Goal: Task Accomplishment & Management: Complete application form

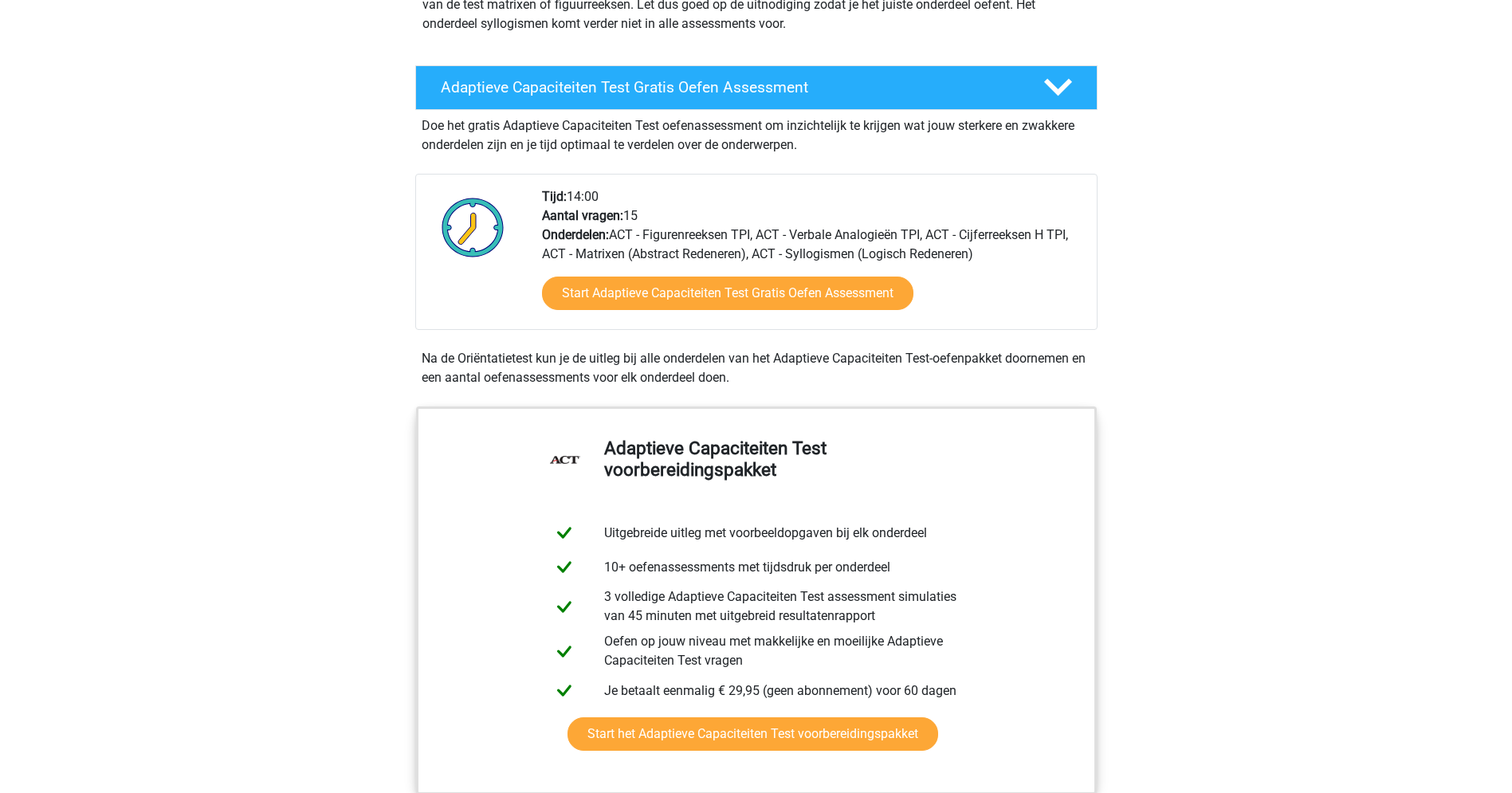
scroll to position [290, 0]
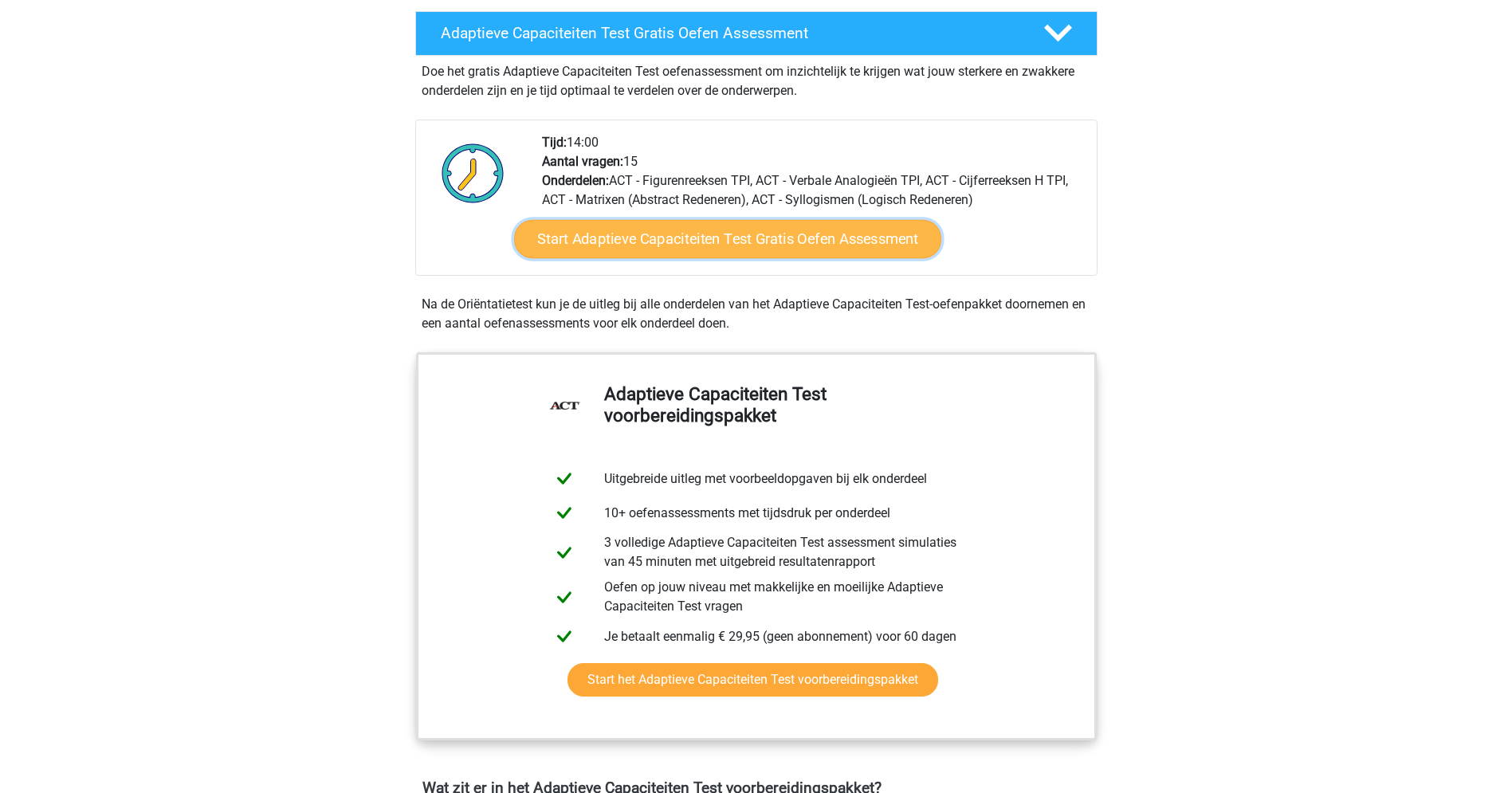
click at [678, 242] on link "Start Adaptieve Capaciteiten Test Gratis Oefen Assessment" at bounding box center [727, 239] width 427 height 38
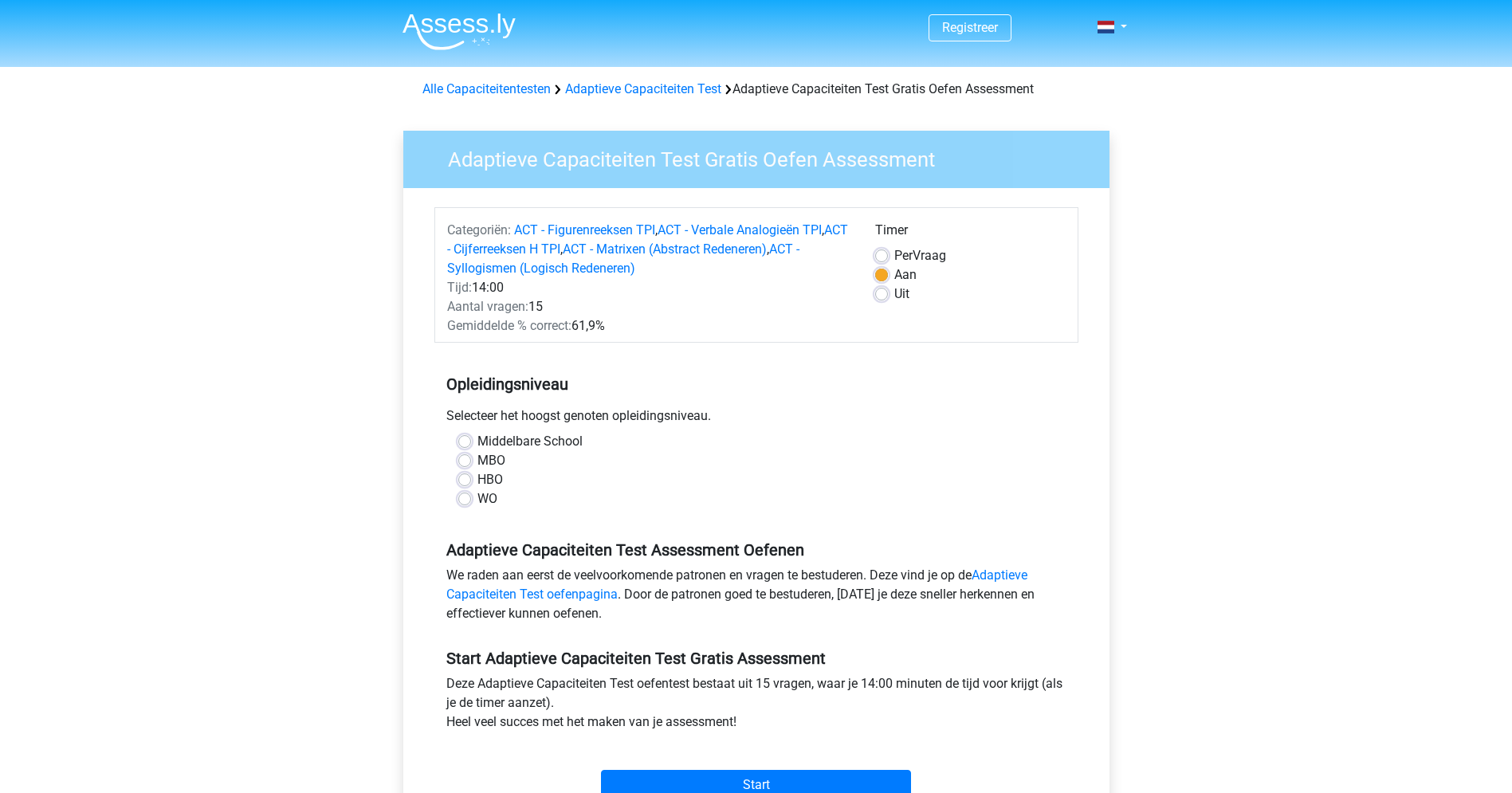
click at [477, 475] on label "HBO" at bounding box center [490, 479] width 26 height 19
click at [463, 475] on input "HBO" at bounding box center [464, 477] width 12 height 16
radio input "true"
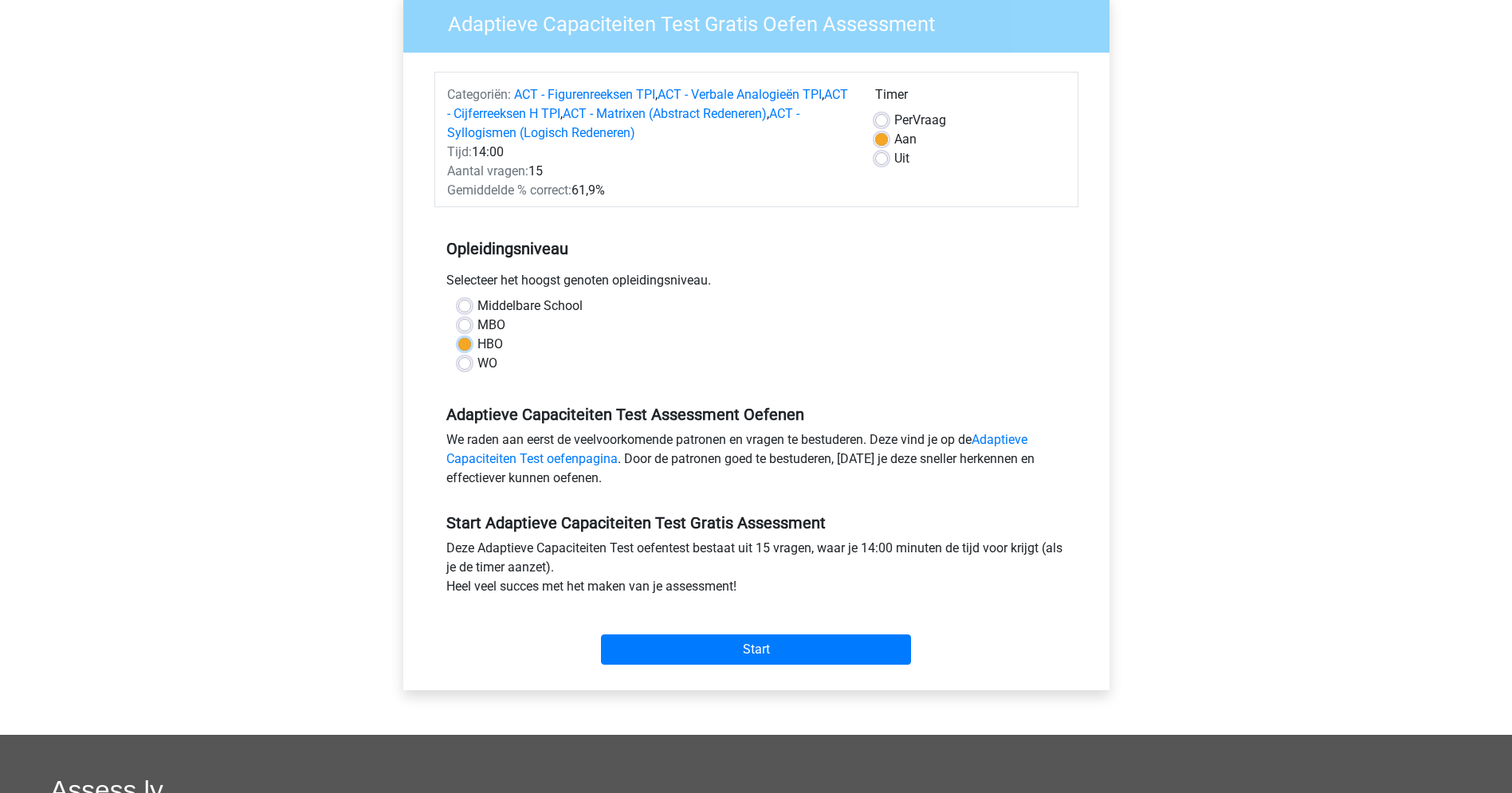
scroll to position [149, 0]
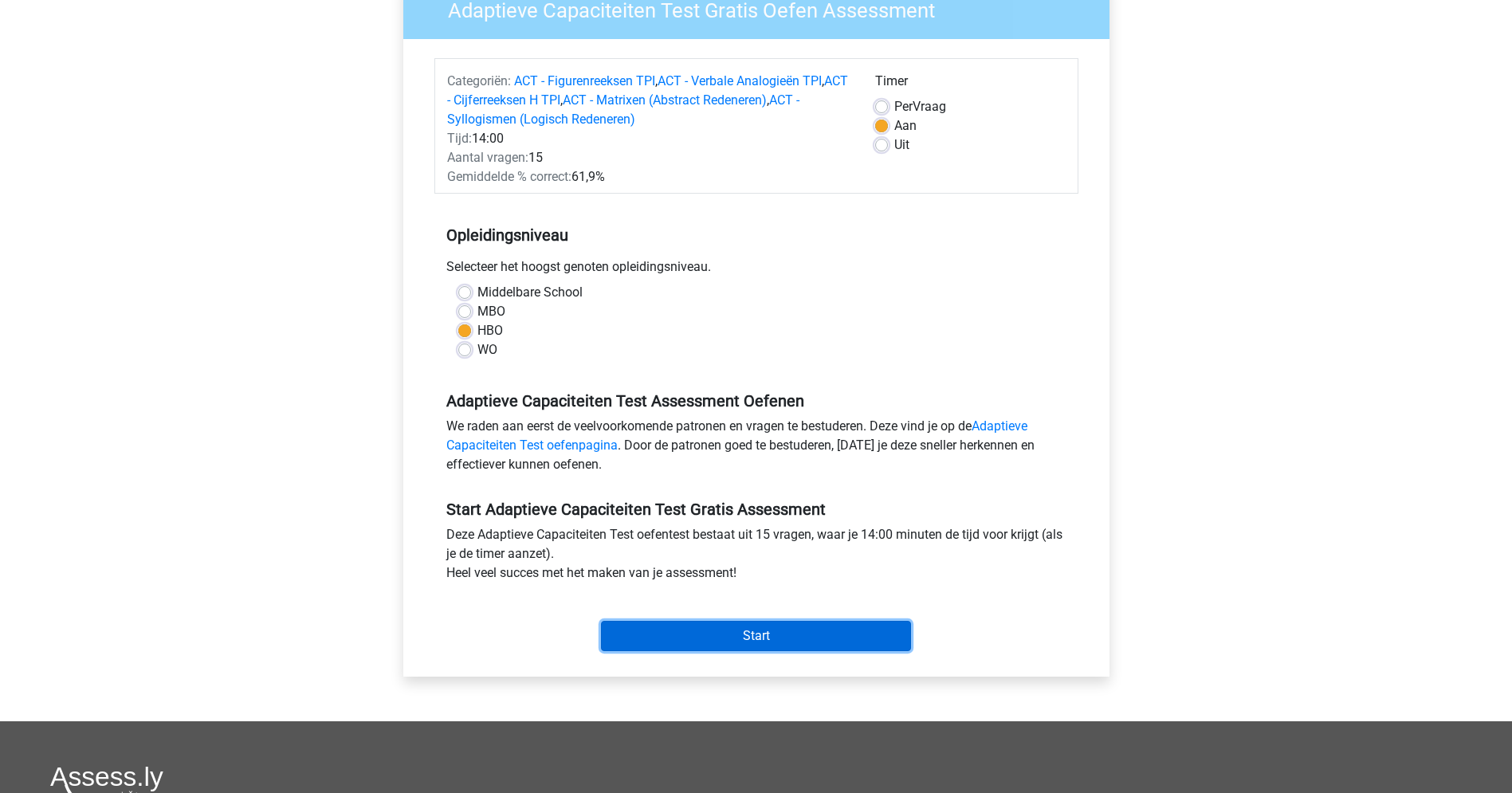
click at [748, 633] on input "Start" at bounding box center [756, 636] width 310 height 31
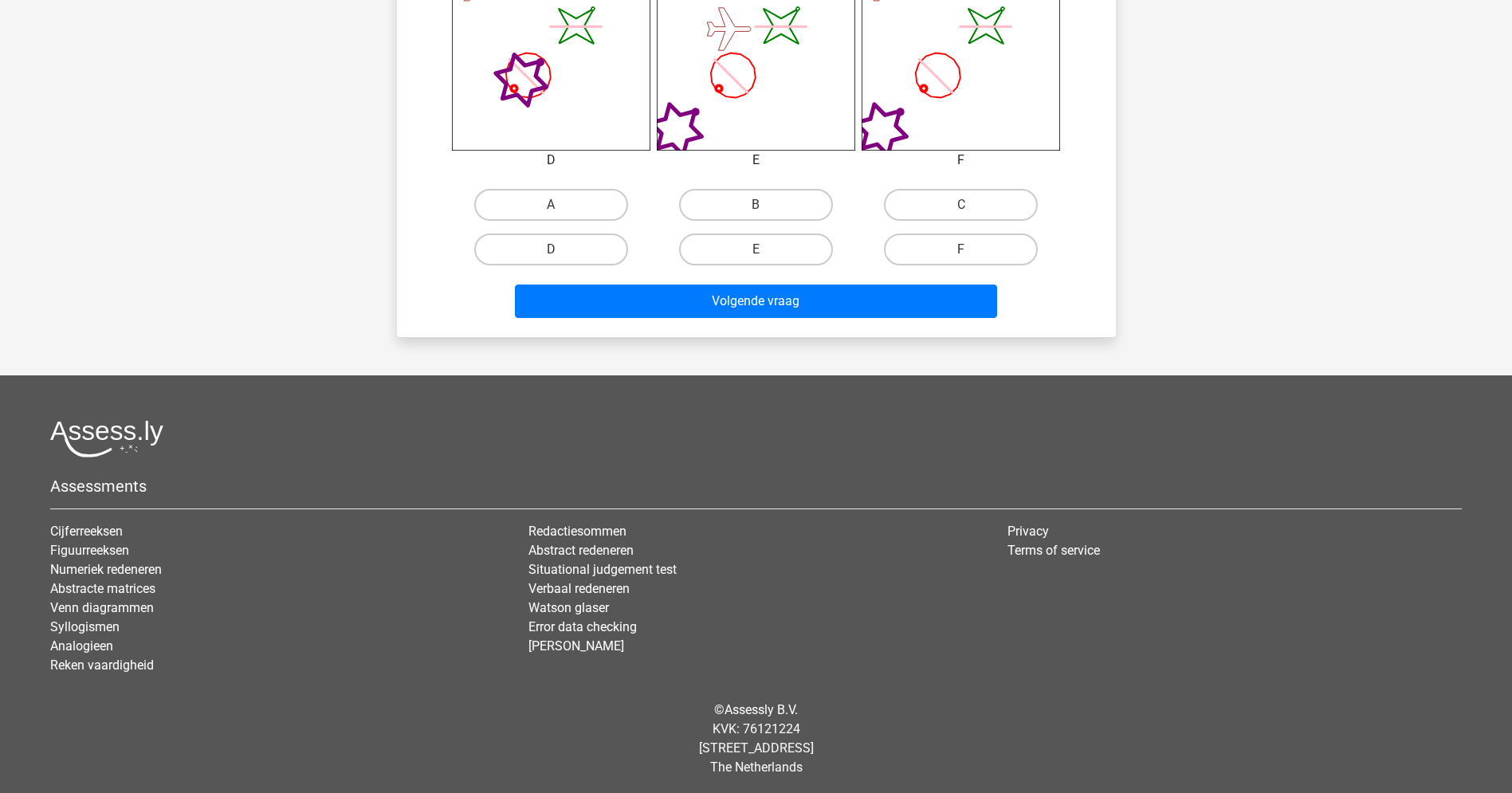
scroll to position [921, 0]
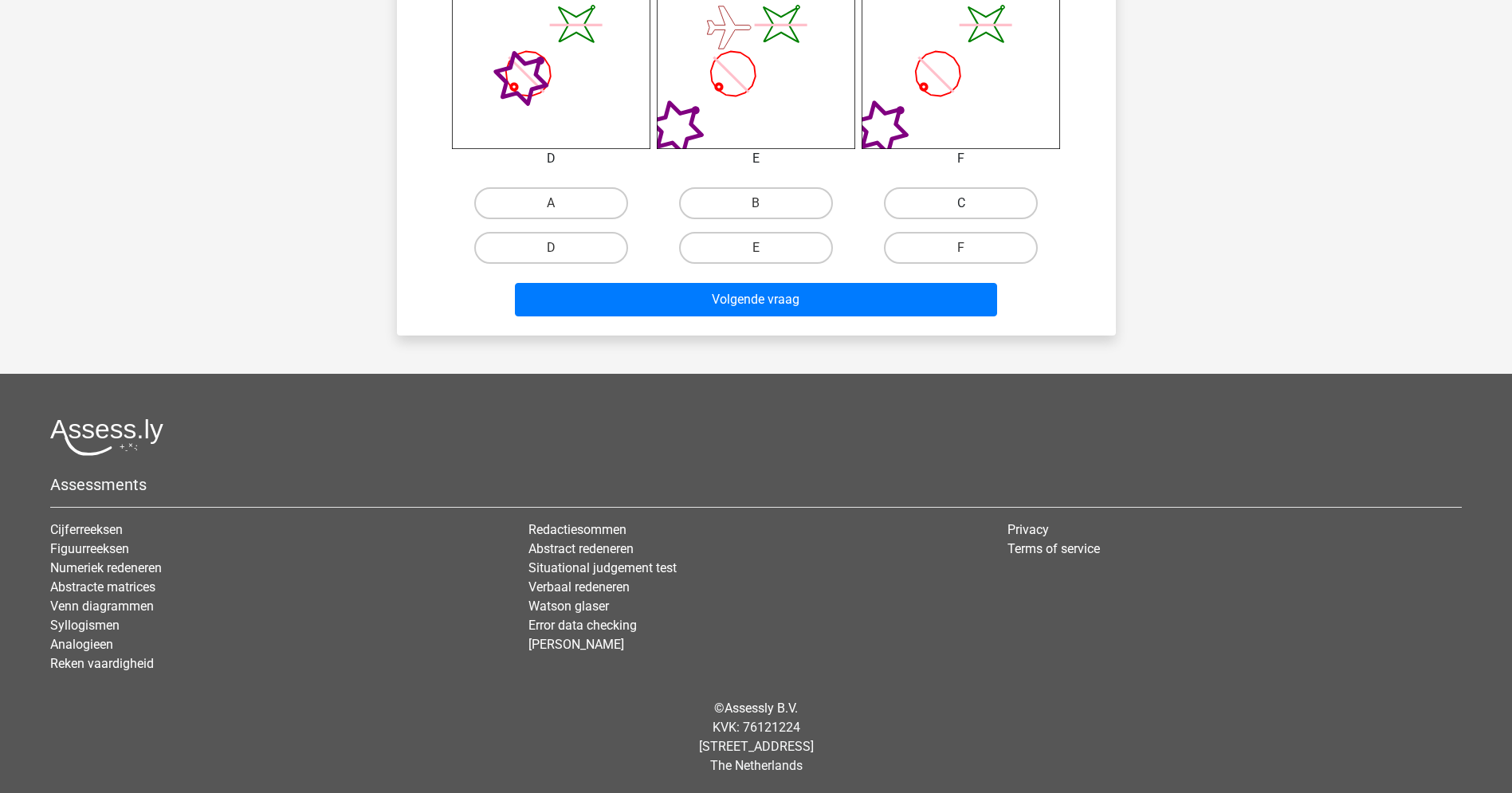
click at [934, 210] on label "C" at bounding box center [961, 203] width 154 height 31
click at [962, 210] on input "C" at bounding box center [967, 208] width 10 height 10
radio input "true"
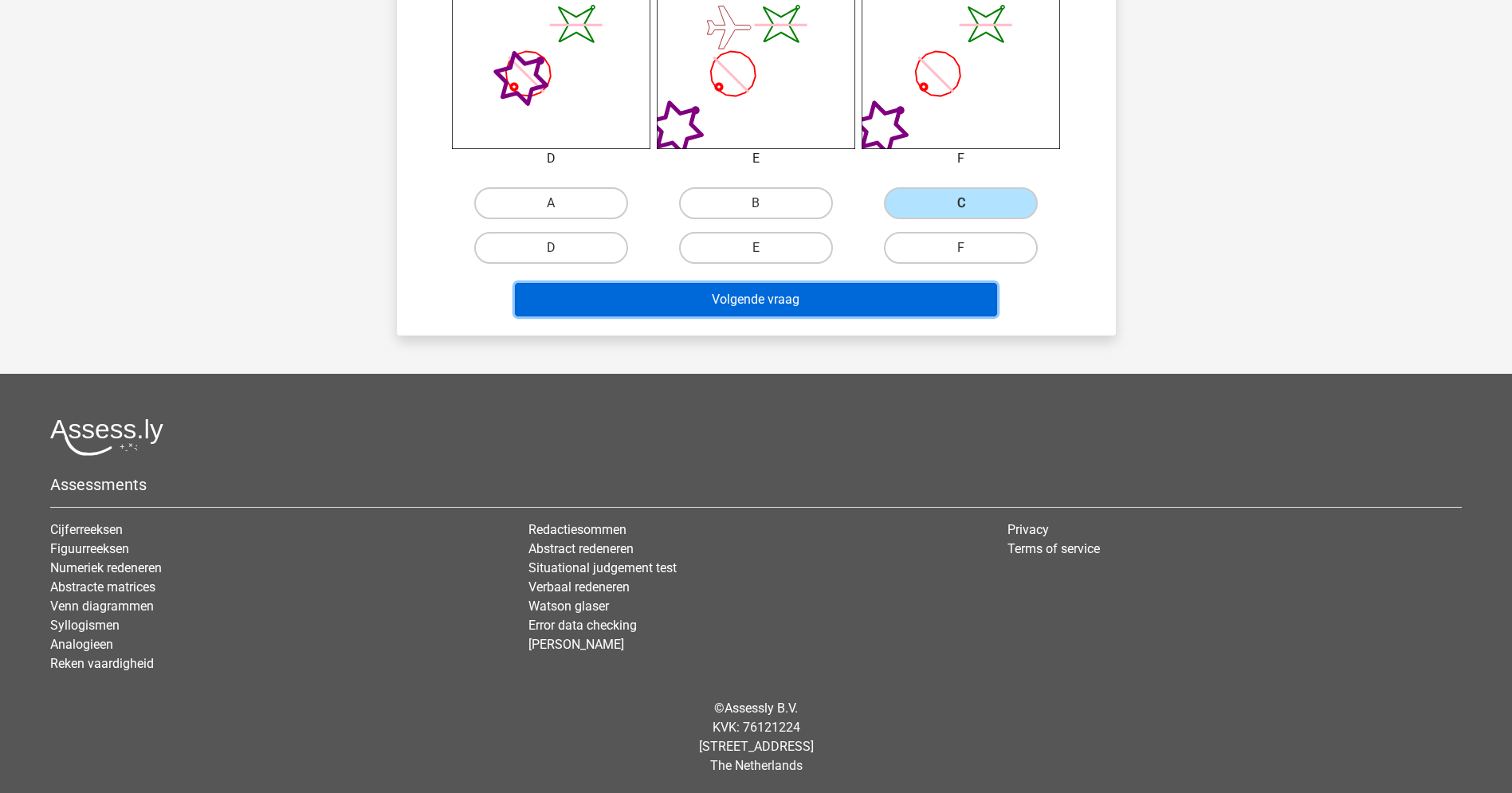
click at [872, 307] on button "Volgende vraag" at bounding box center [756, 299] width 482 height 33
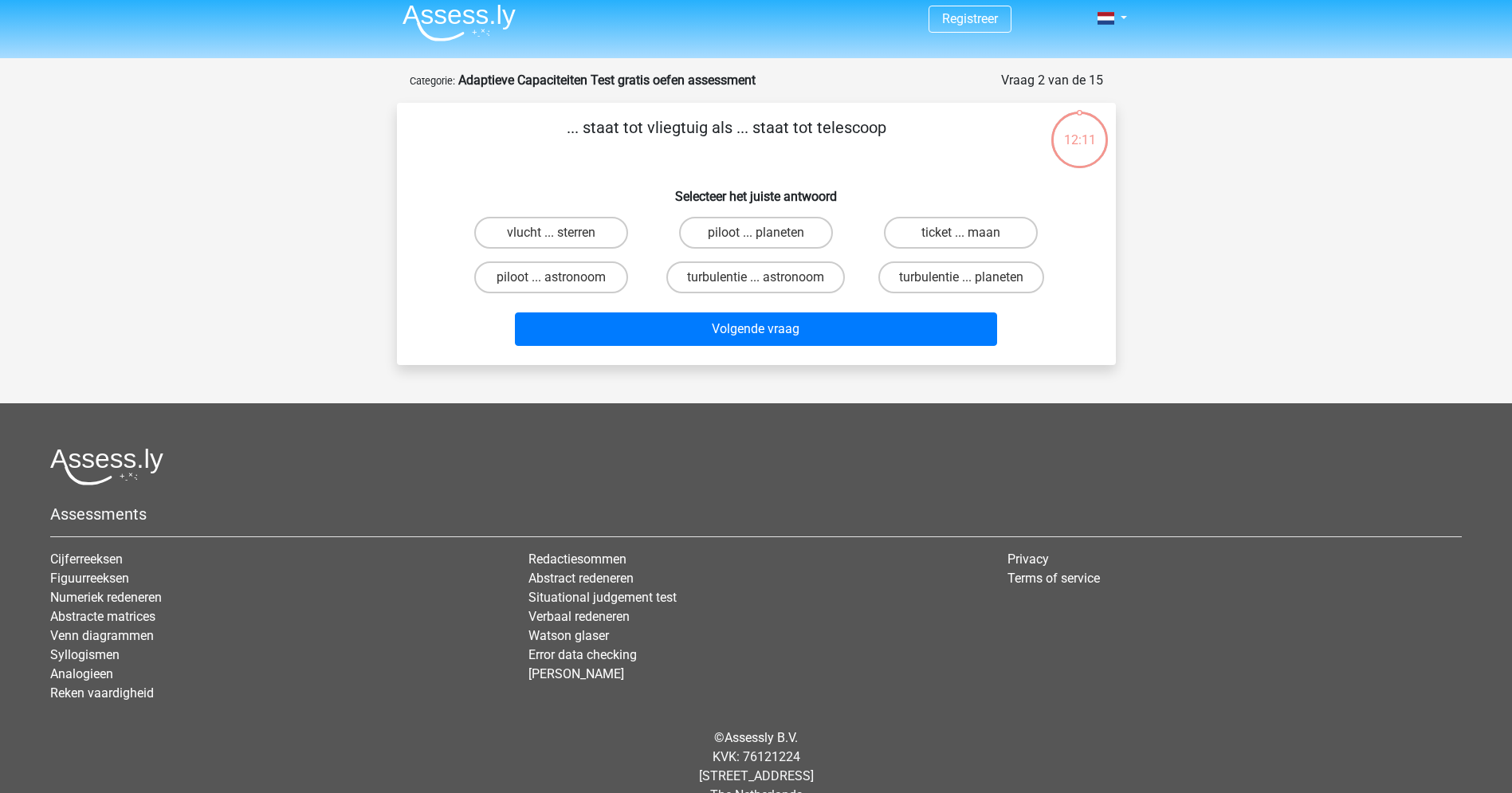
scroll to position [0, 0]
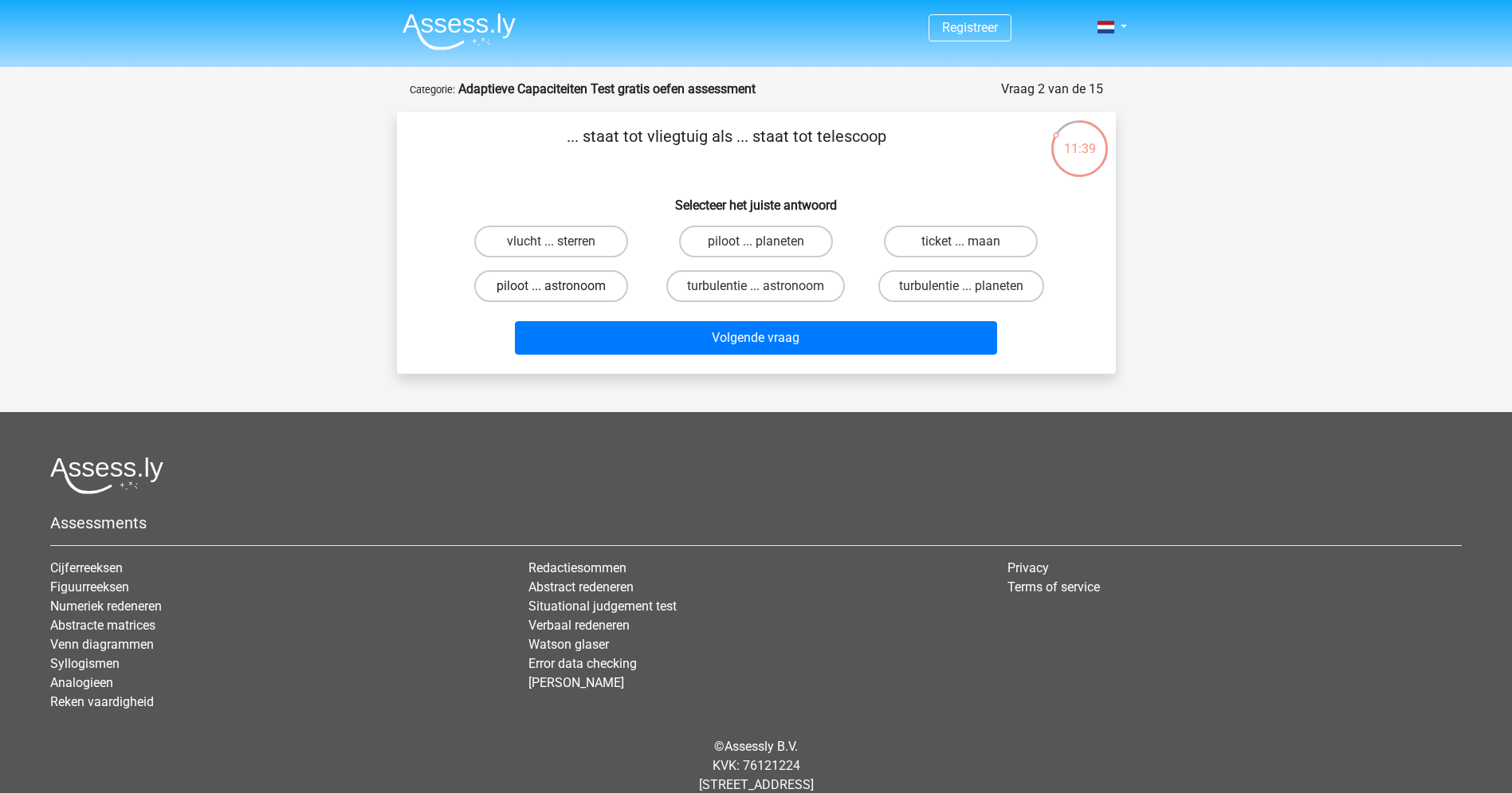
click at [525, 288] on label "piloot ... astronoom" at bounding box center [551, 286] width 154 height 31
click at [550, 288] on input "piloot ... astronoom" at bounding box center [555, 291] width 10 height 10
radio input "true"
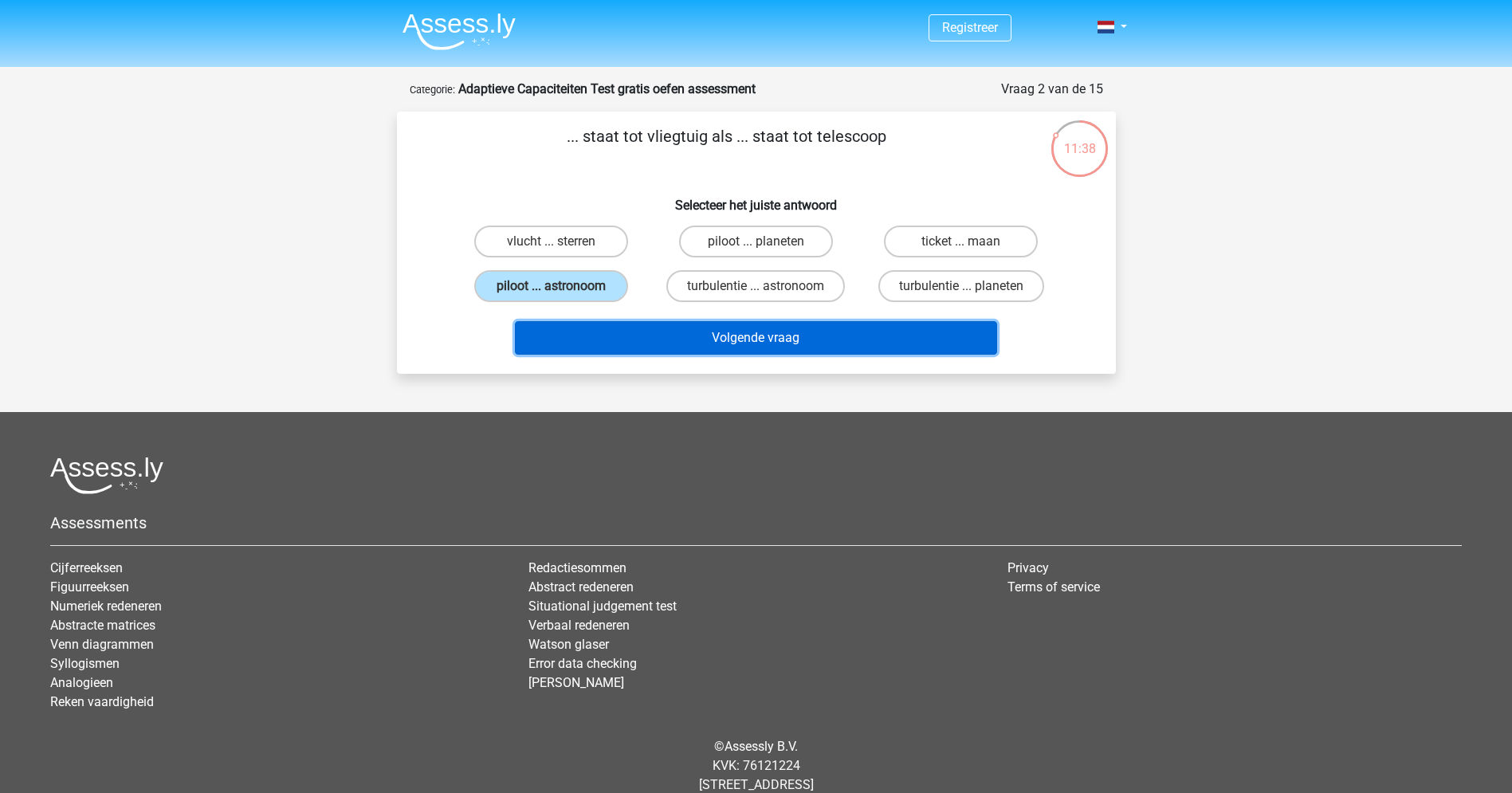
click at [693, 339] on button "Volgende vraag" at bounding box center [756, 337] width 482 height 33
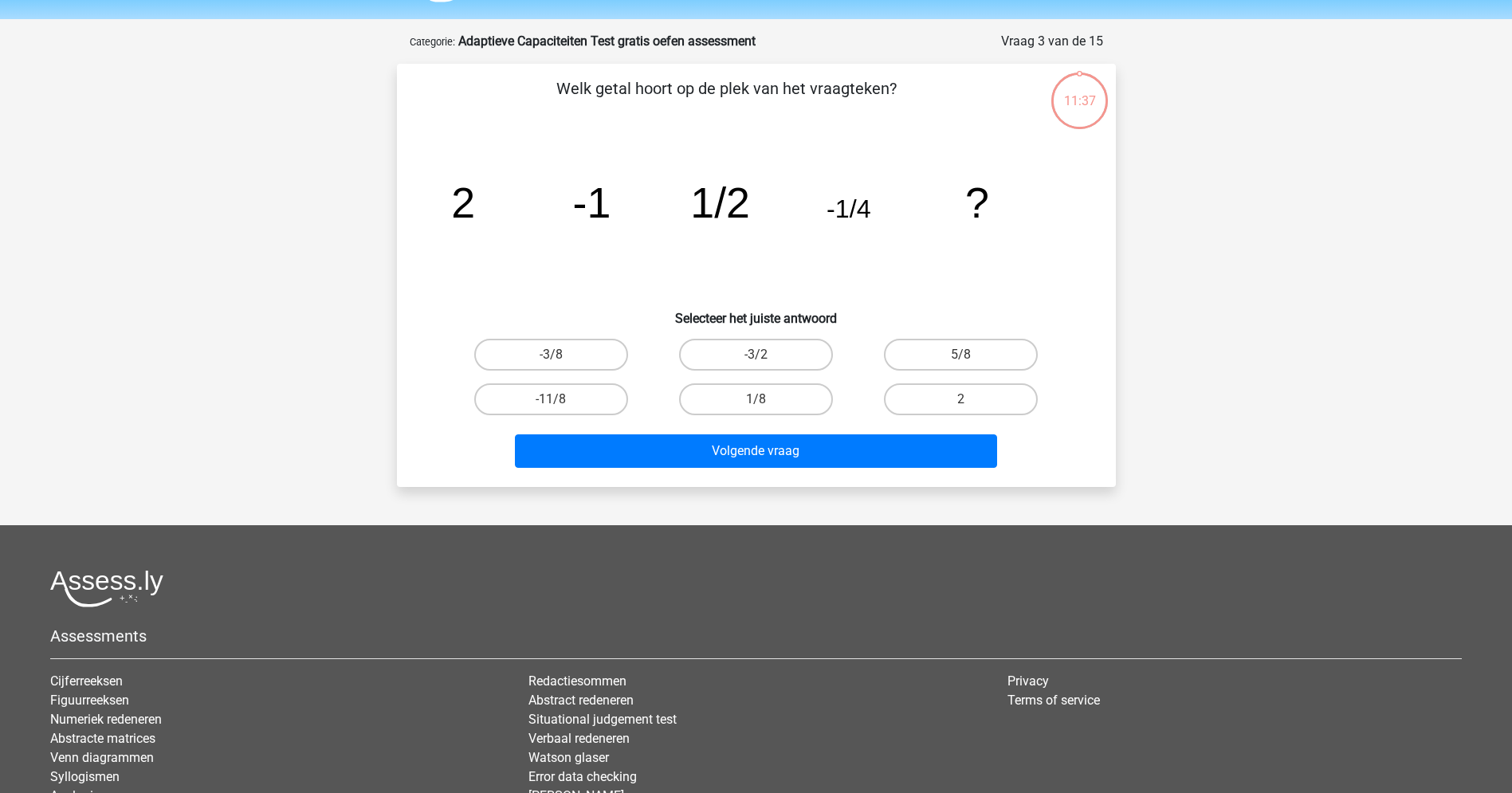
scroll to position [80, 0]
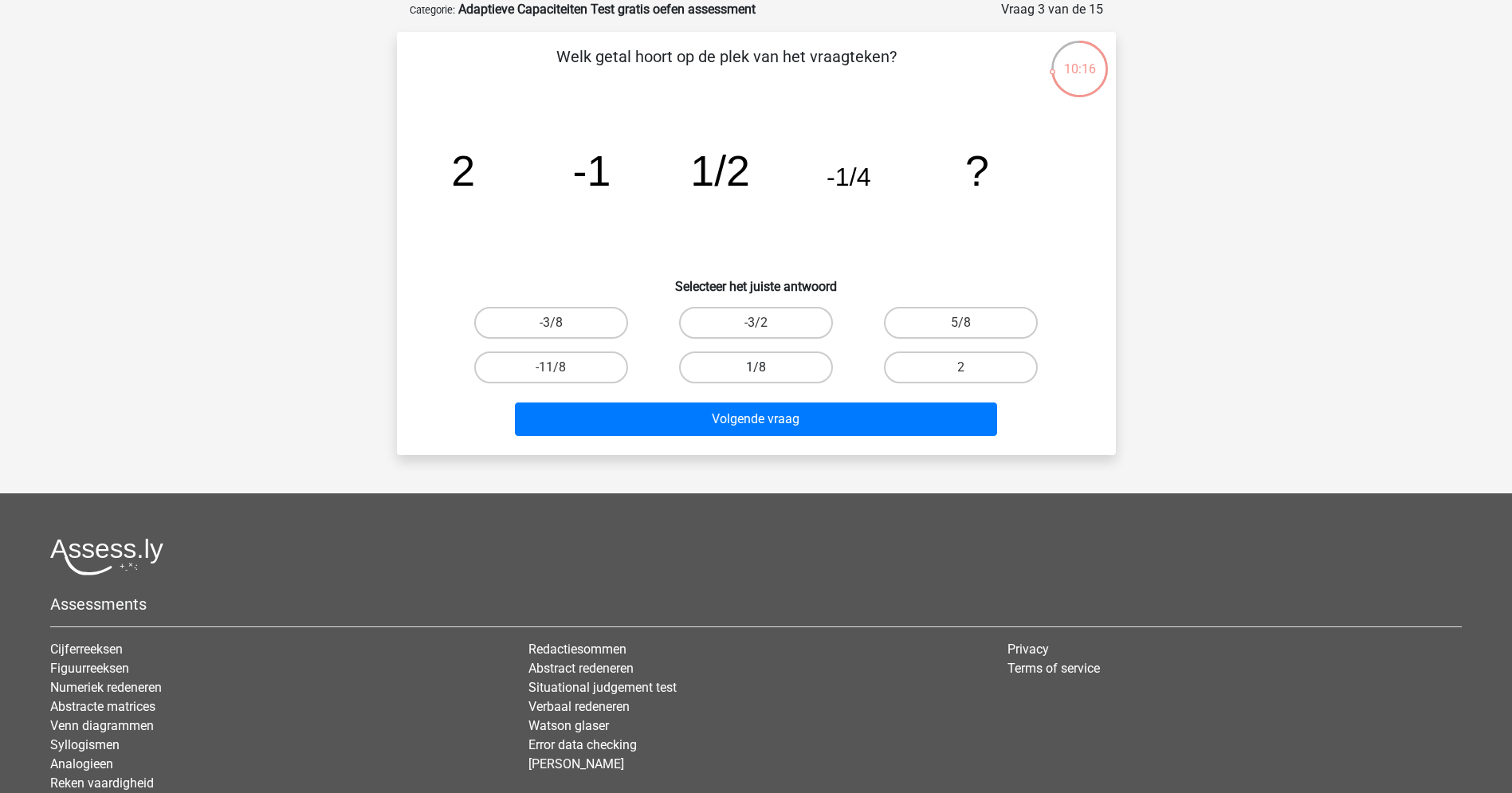
click at [756, 363] on label "1/8" at bounding box center [756, 367] width 154 height 31
click at [756, 367] on input "1/8" at bounding box center [761, 372] width 10 height 10
radio input "true"
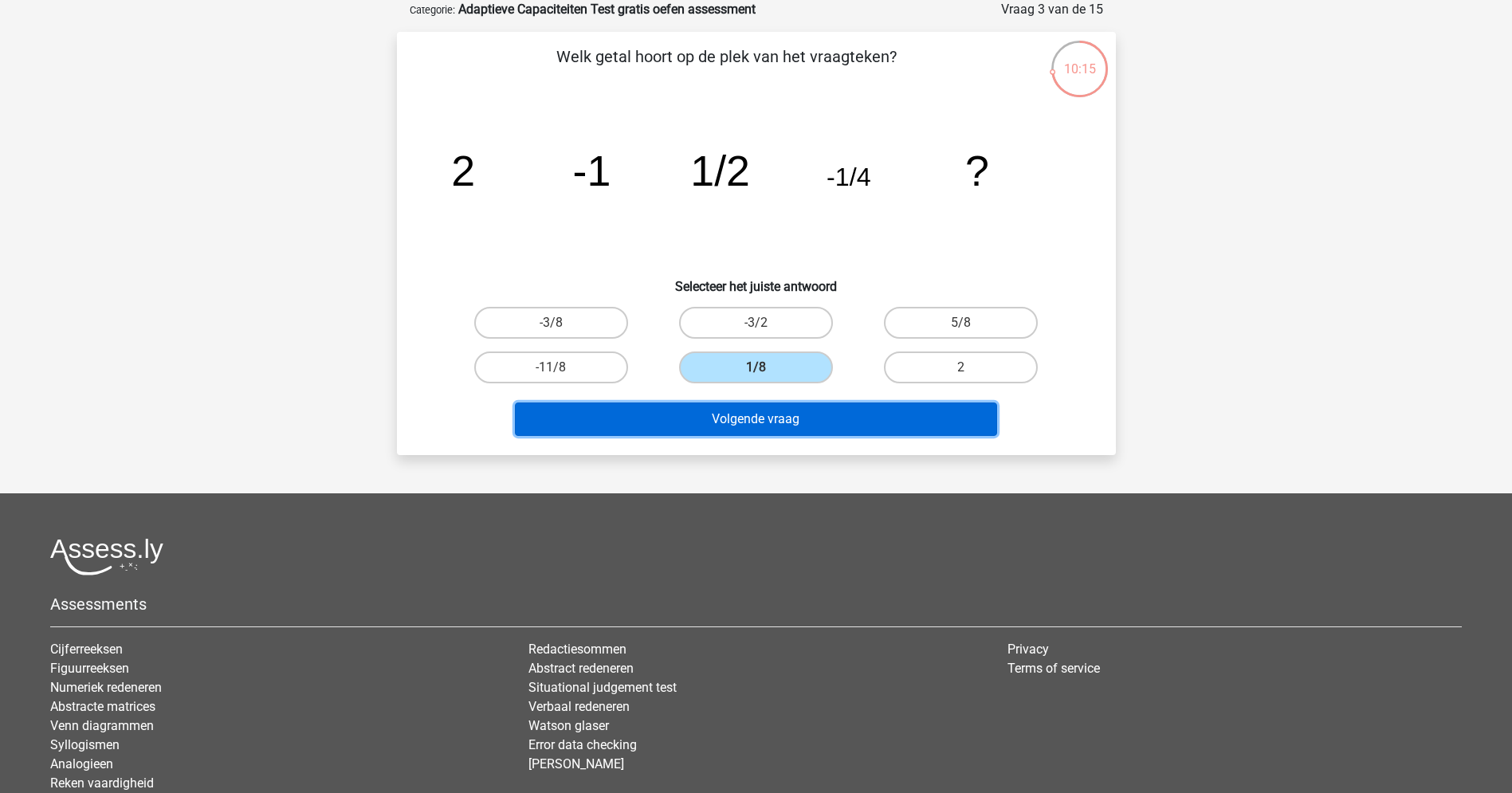
click at [764, 414] on button "Volgende vraag" at bounding box center [756, 419] width 482 height 33
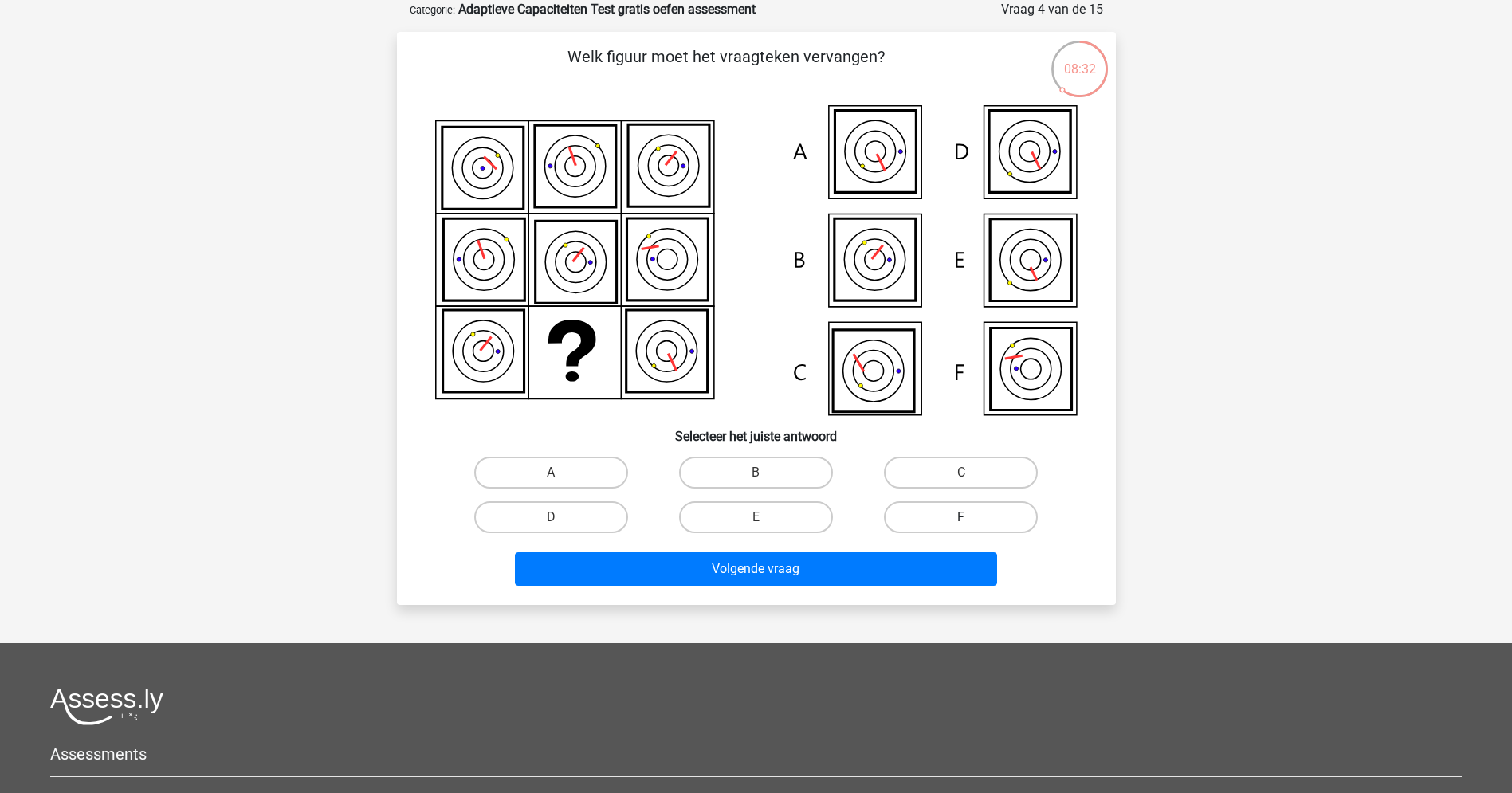
click at [928, 514] on label "F" at bounding box center [961, 517] width 154 height 31
click at [962, 517] on input "F" at bounding box center [967, 522] width 10 height 10
radio input "true"
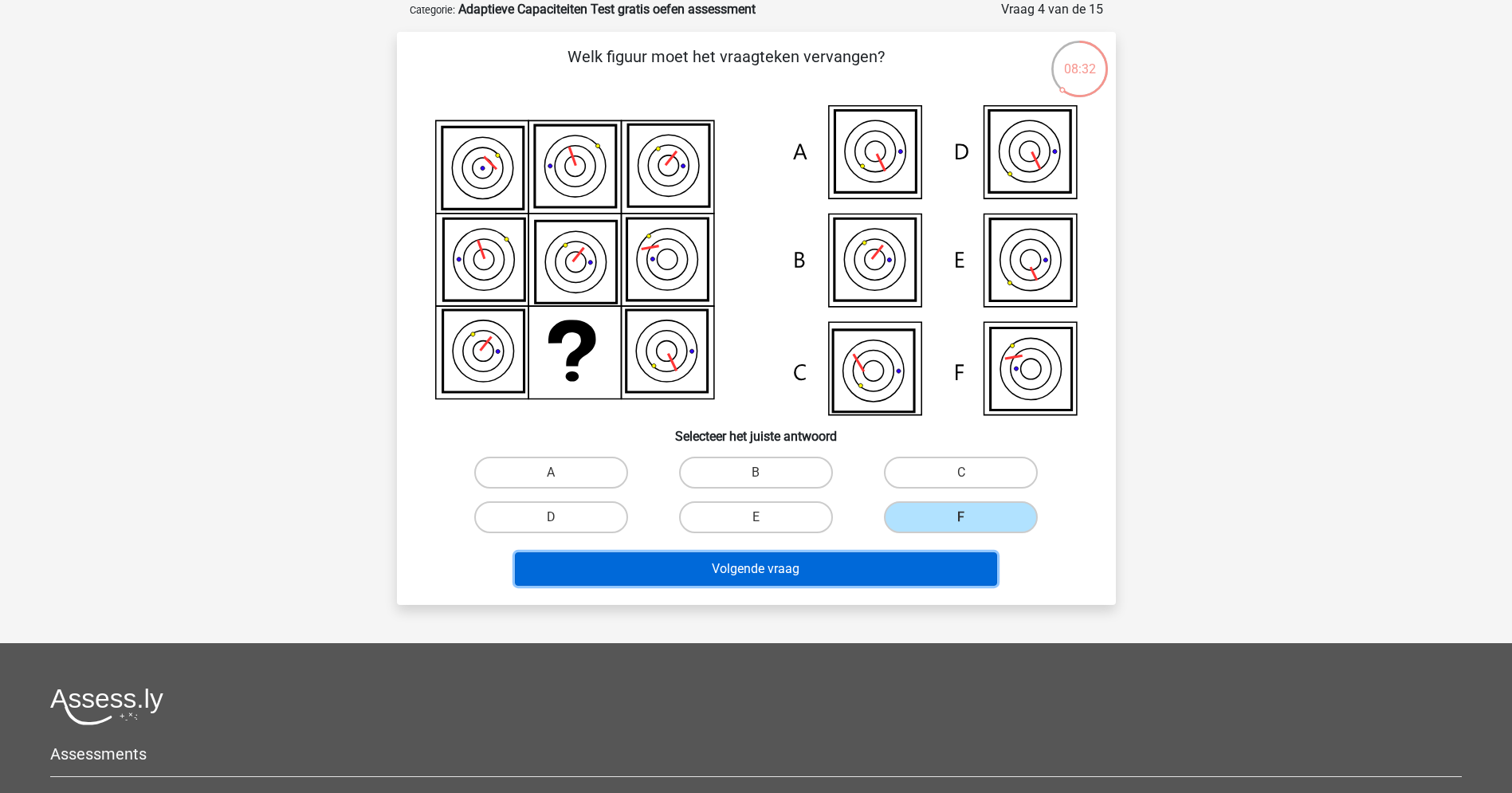
click at [836, 566] on button "Volgende vraag" at bounding box center [756, 568] width 482 height 33
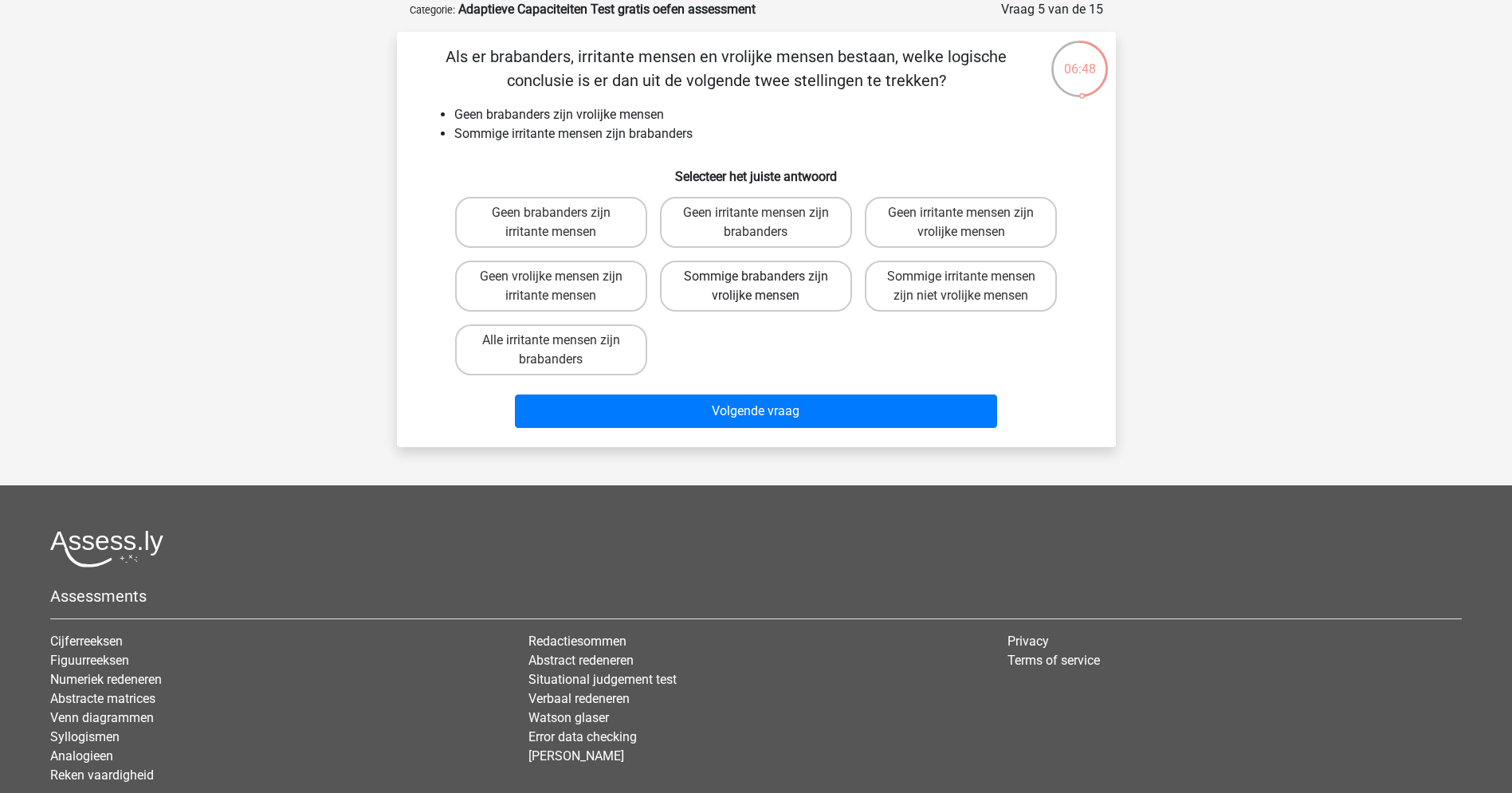
click at [745, 286] on label "Sommige brabanders zijn vrolijke mensen" at bounding box center [756, 286] width 192 height 51
click at [756, 286] on input "Sommige brabanders zijn vrolijke mensen" at bounding box center [761, 282] width 10 height 10
radio input "true"
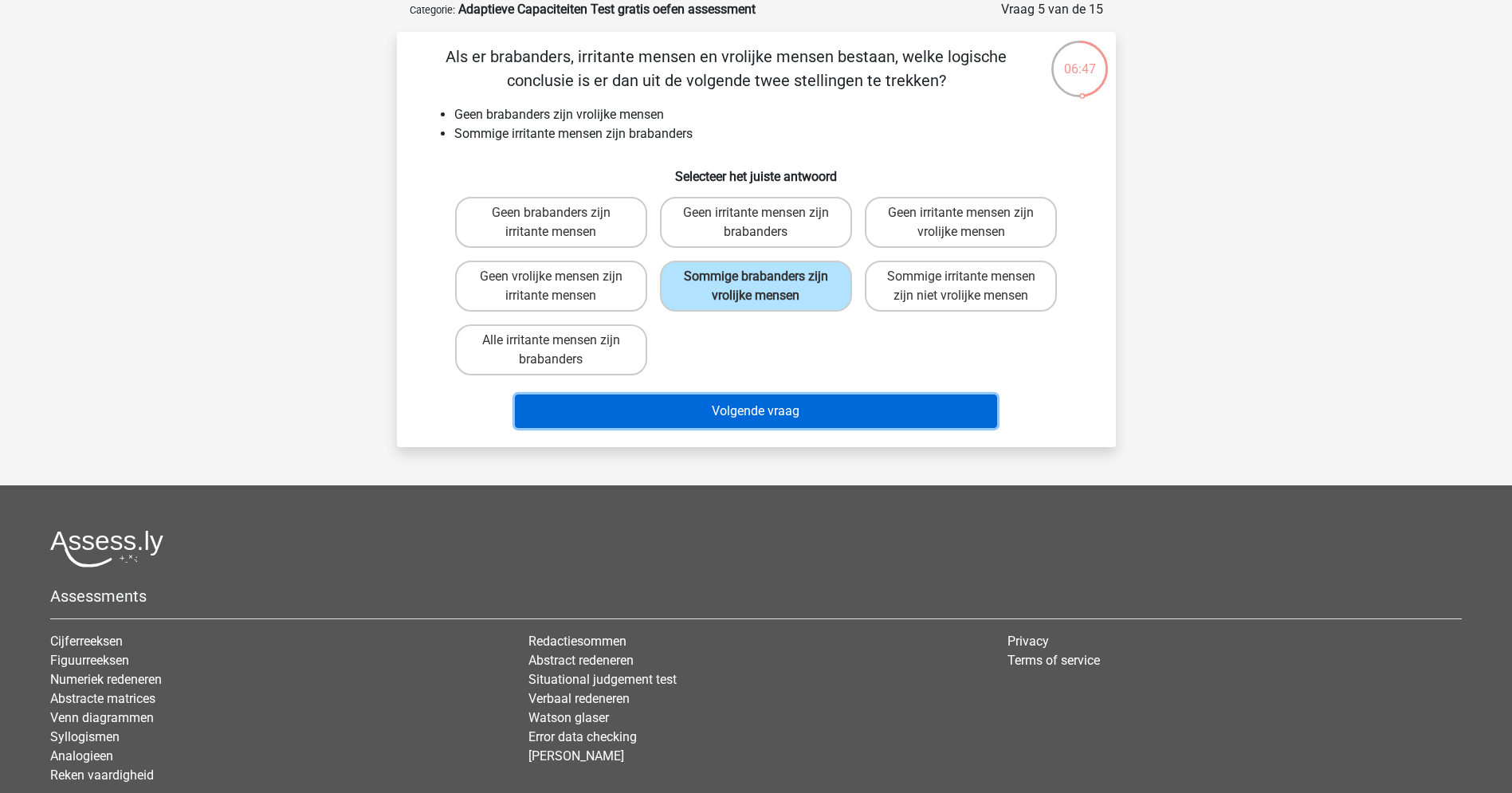
click at [742, 404] on button "Volgende vraag" at bounding box center [756, 411] width 482 height 33
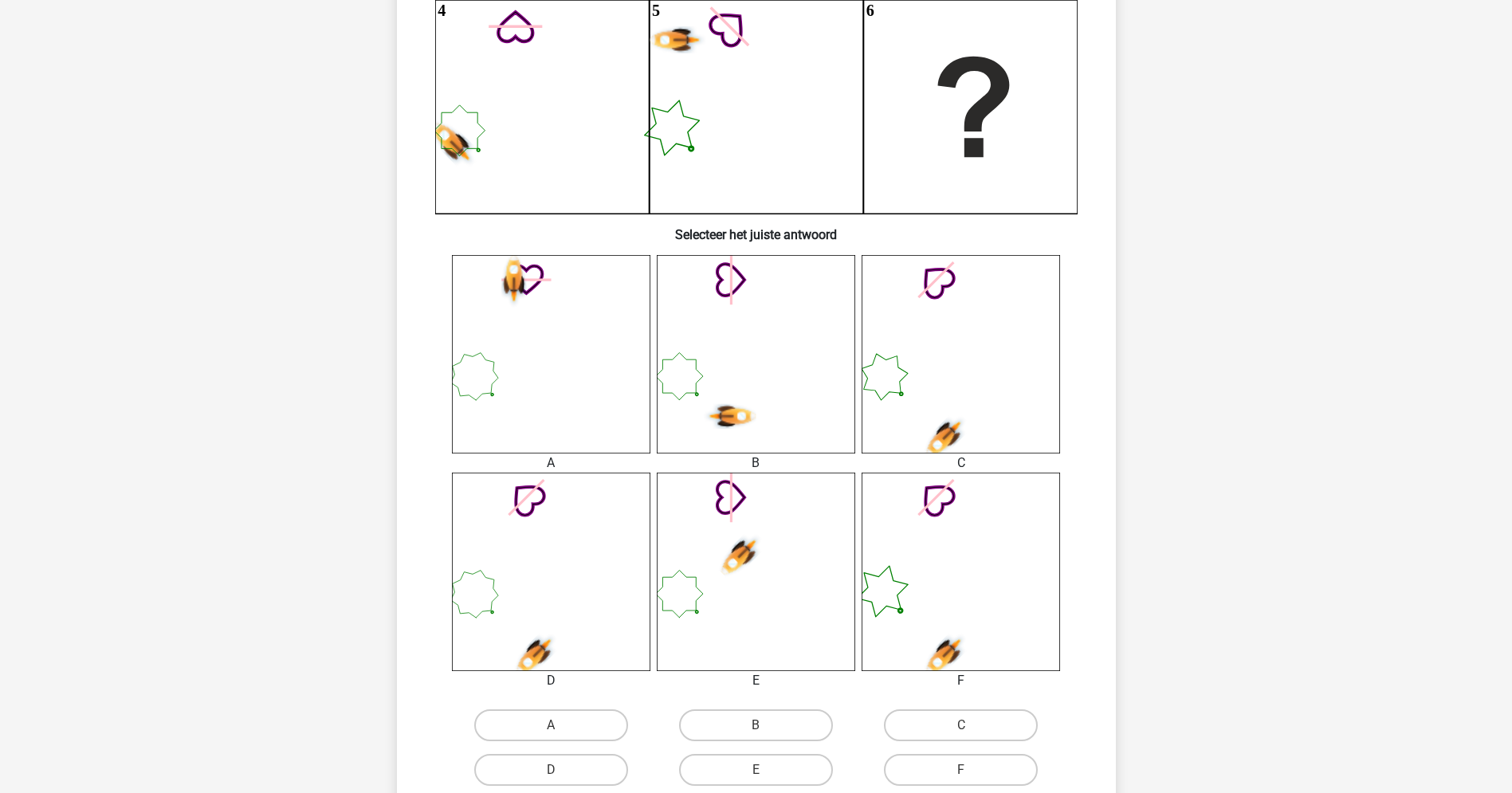
scroll to position [401, 0]
click at [569, 762] on label "D" at bounding box center [551, 768] width 154 height 31
click at [561, 768] on input "D" at bounding box center [555, 773] width 10 height 10
radio input "true"
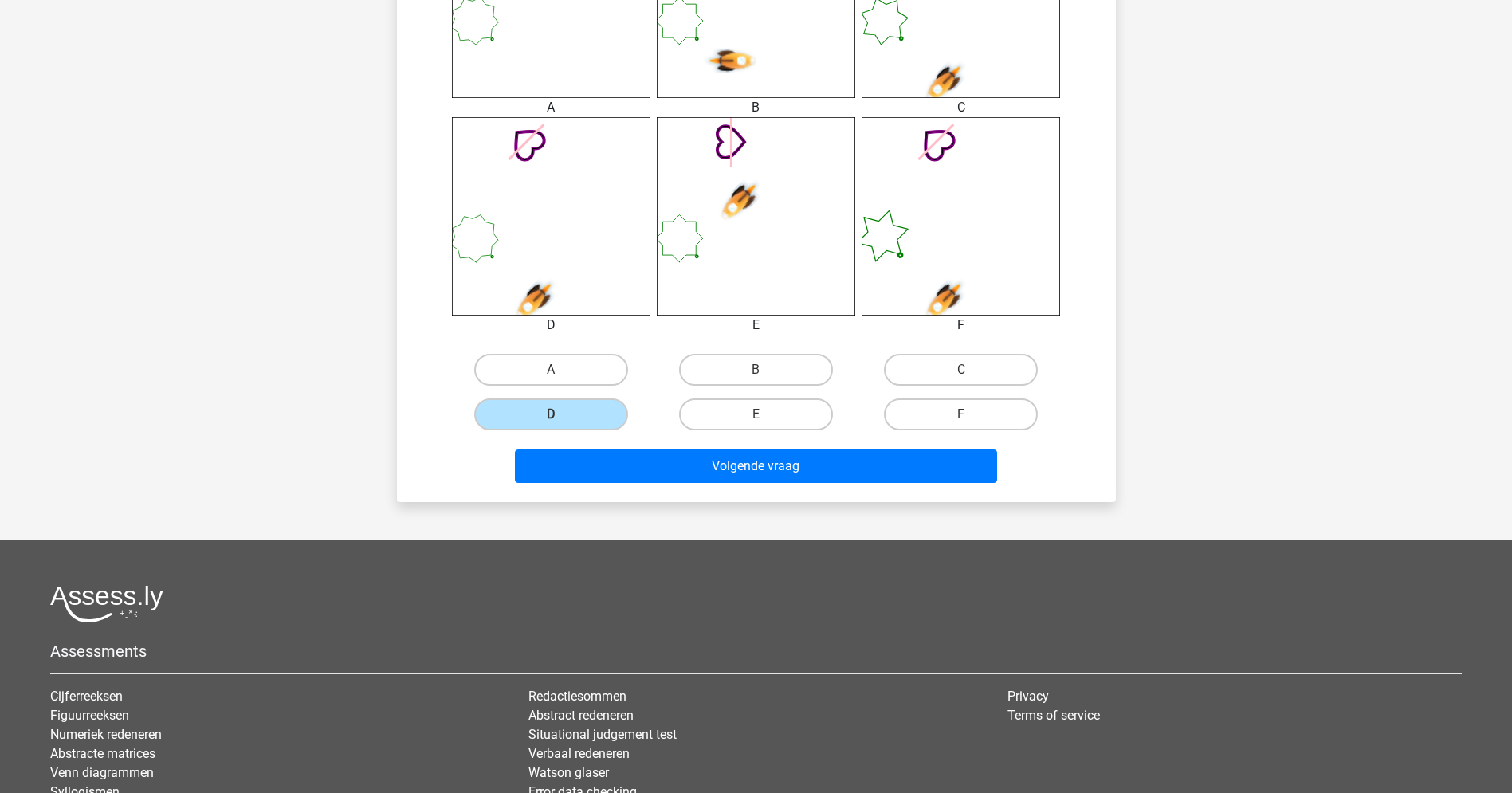
scroll to position [826, 0]
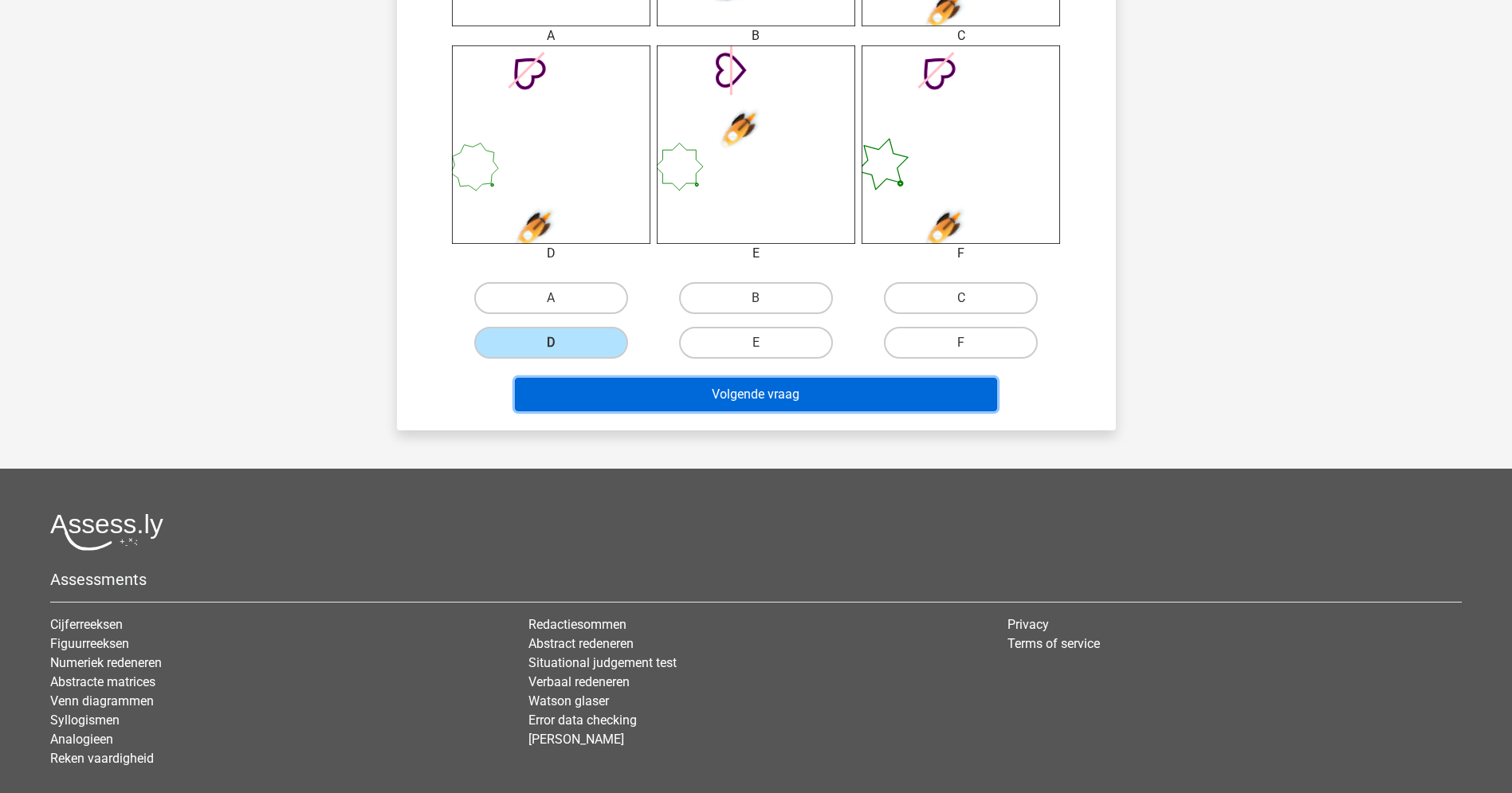
click at [794, 384] on button "Volgende vraag" at bounding box center [756, 394] width 482 height 33
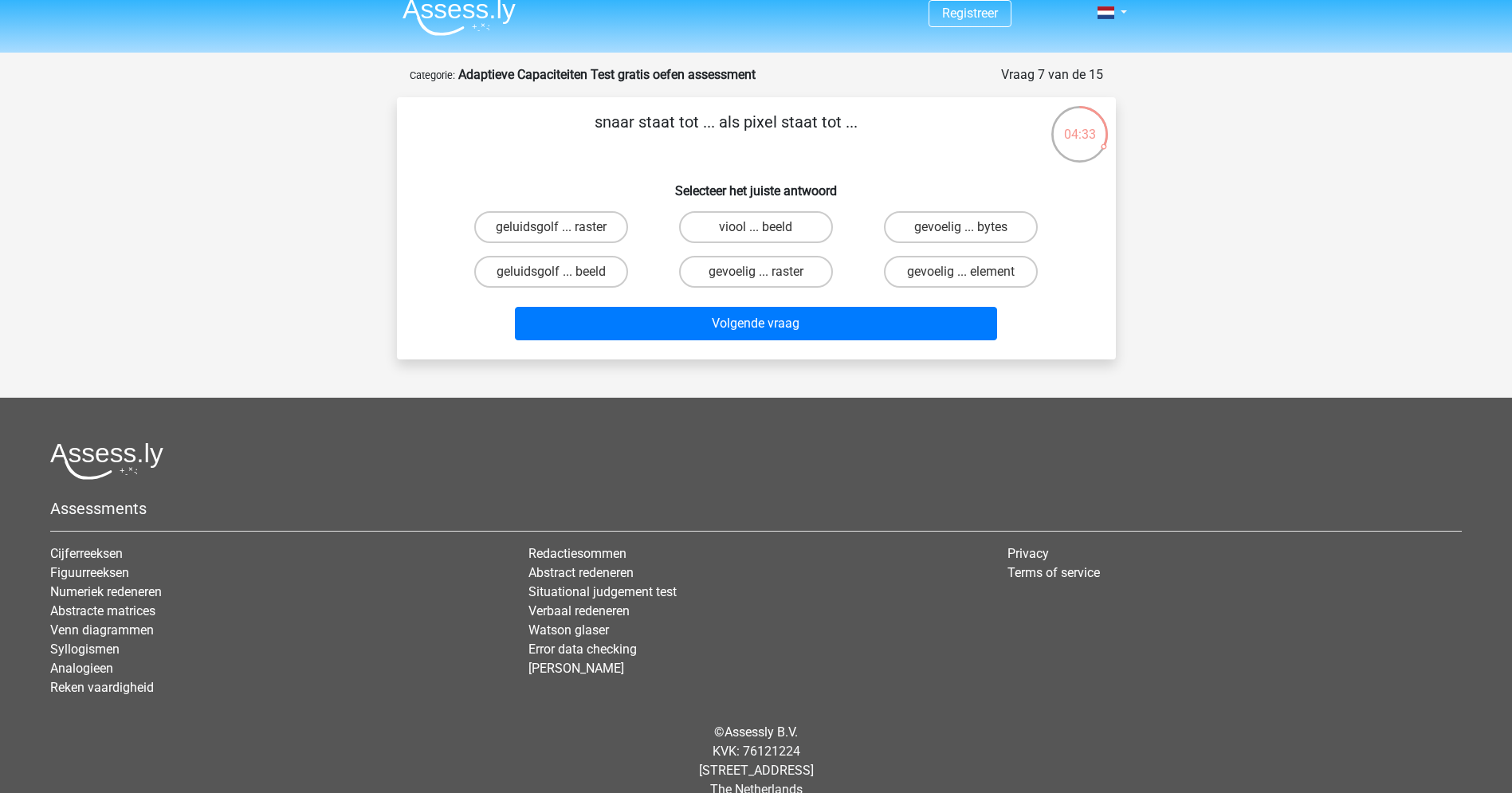
scroll to position [4, 0]
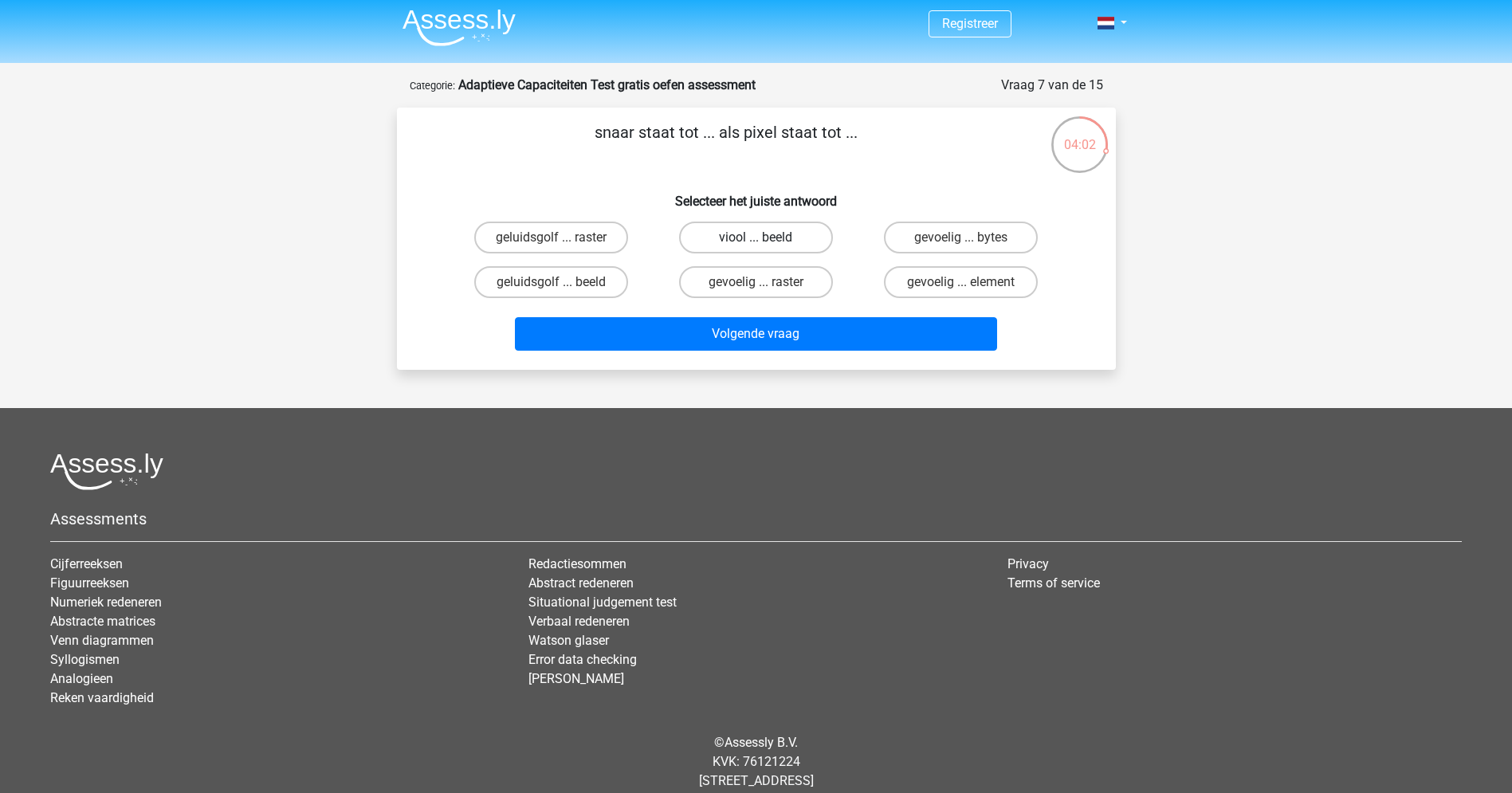
click at [731, 236] on label "viool ... beeld" at bounding box center [756, 237] width 154 height 31
click at [756, 238] on input "viool ... beeld" at bounding box center [761, 243] width 10 height 10
radio input "true"
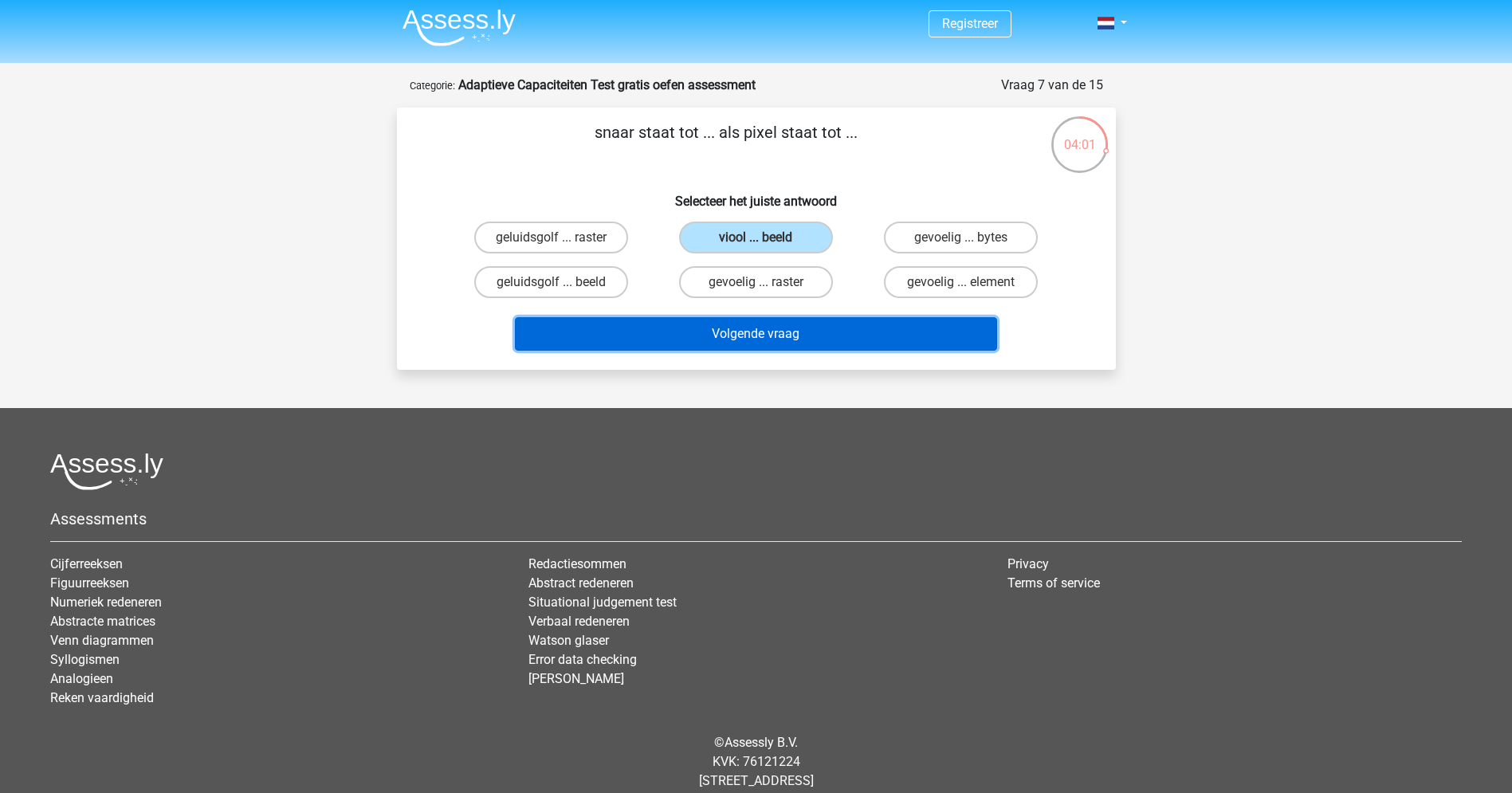
click at [722, 338] on button "Volgende vraag" at bounding box center [756, 334] width 482 height 33
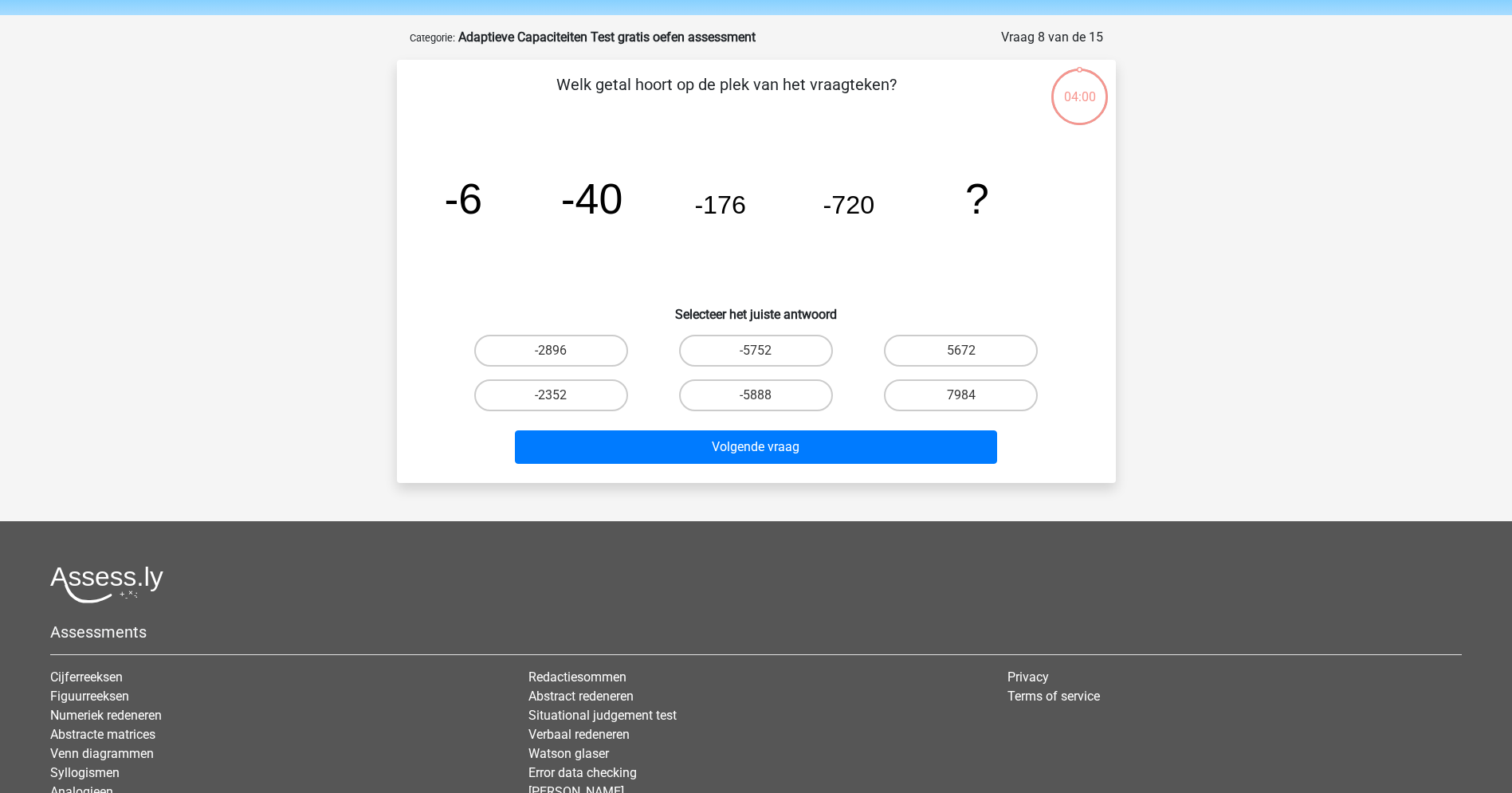
scroll to position [80, 0]
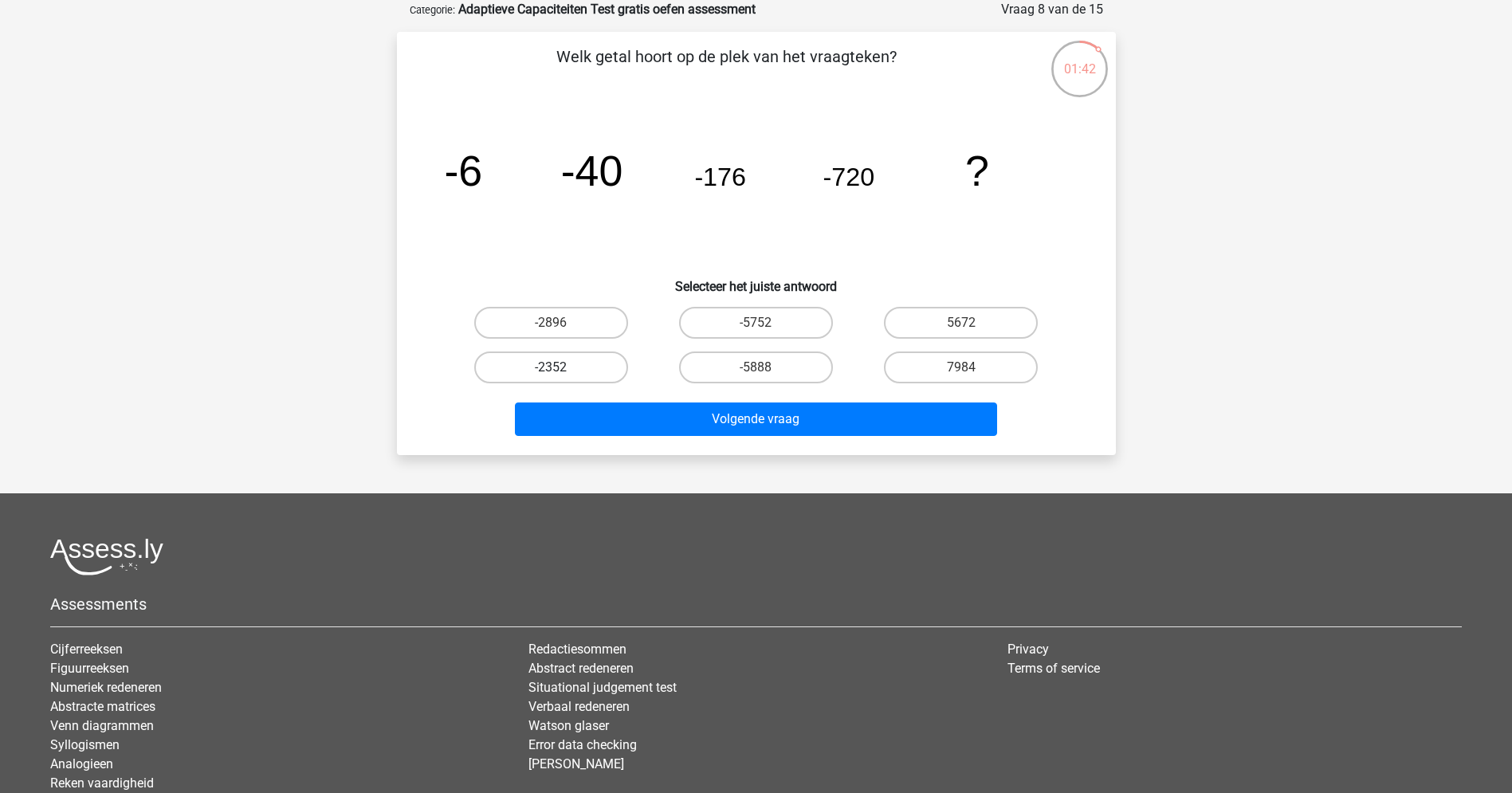
click at [552, 359] on label "-2352" at bounding box center [551, 367] width 154 height 31
click at [552, 367] on input "-2352" at bounding box center [555, 372] width 10 height 10
radio input "true"
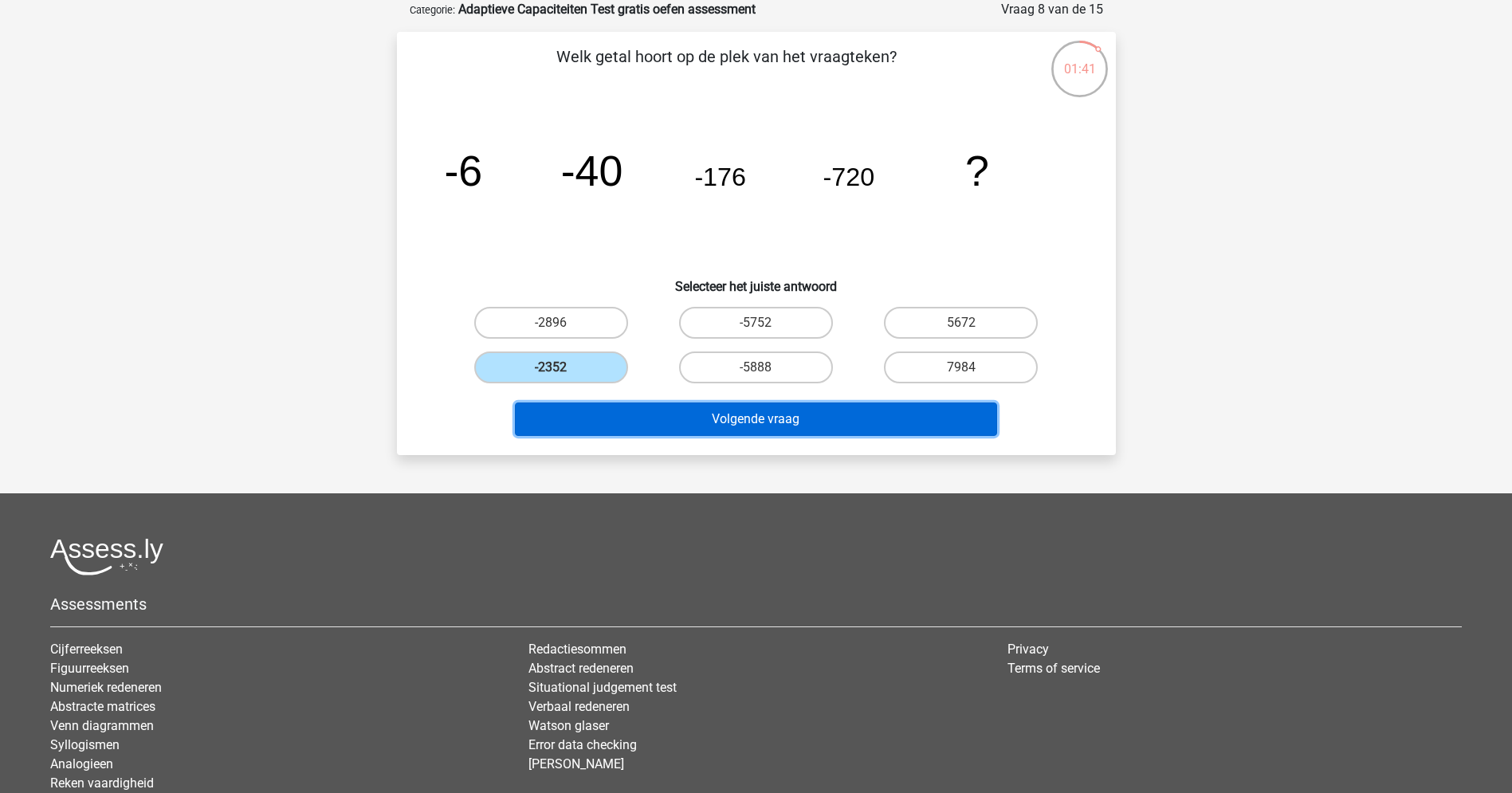
click at [763, 416] on button "Volgende vraag" at bounding box center [756, 419] width 482 height 33
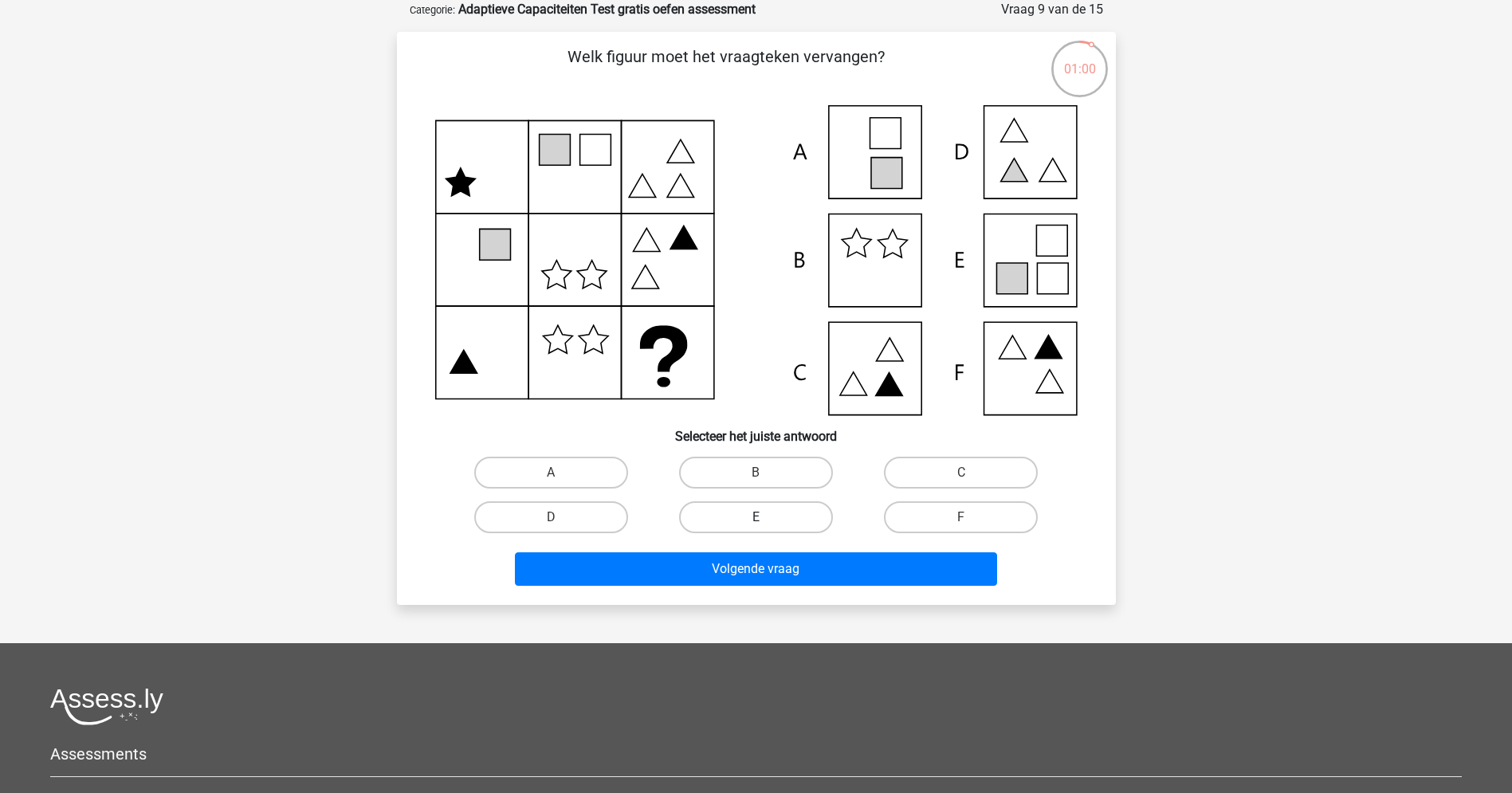
click at [749, 513] on label "E" at bounding box center [756, 517] width 154 height 31
click at [756, 517] on input "E" at bounding box center [761, 522] width 10 height 10
radio input "true"
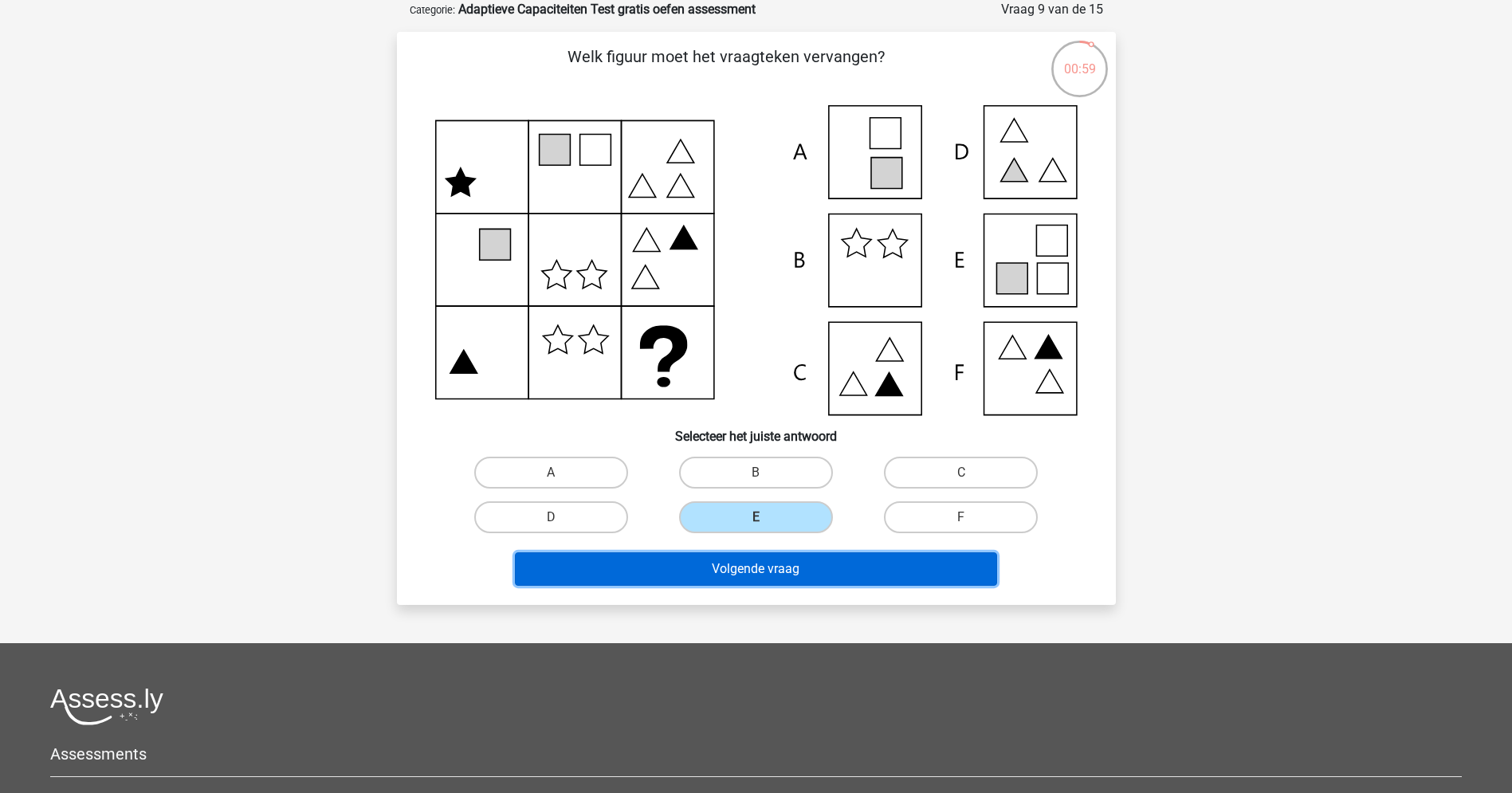
click at [752, 563] on button "Volgende vraag" at bounding box center [756, 568] width 482 height 33
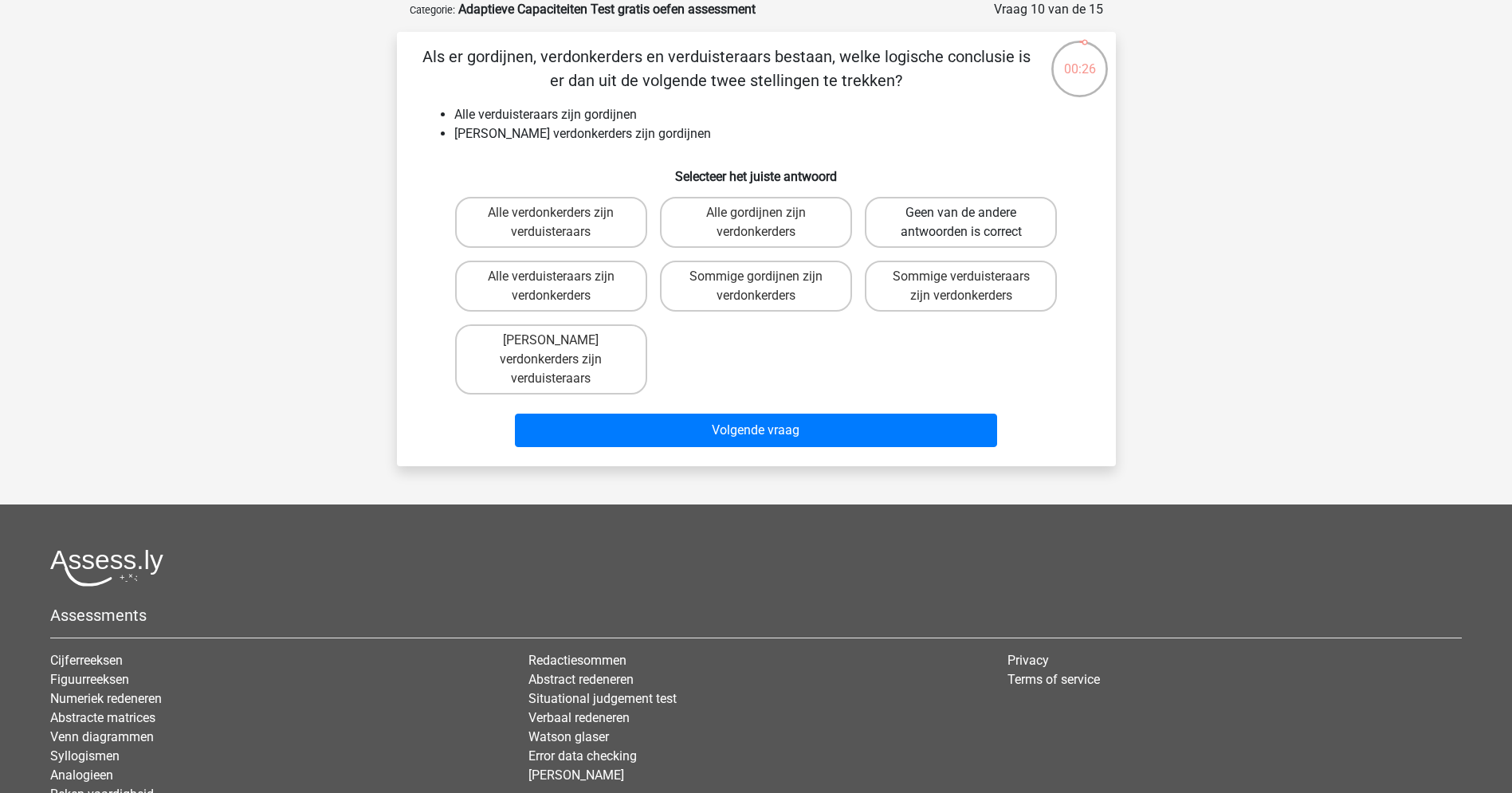
click at [932, 210] on label "Geen van de andere antwoorden is correct" at bounding box center [961, 222] width 192 height 51
click at [962, 213] on input "Geen van de andere antwoorden is correct" at bounding box center [967, 218] width 10 height 10
radio input "true"
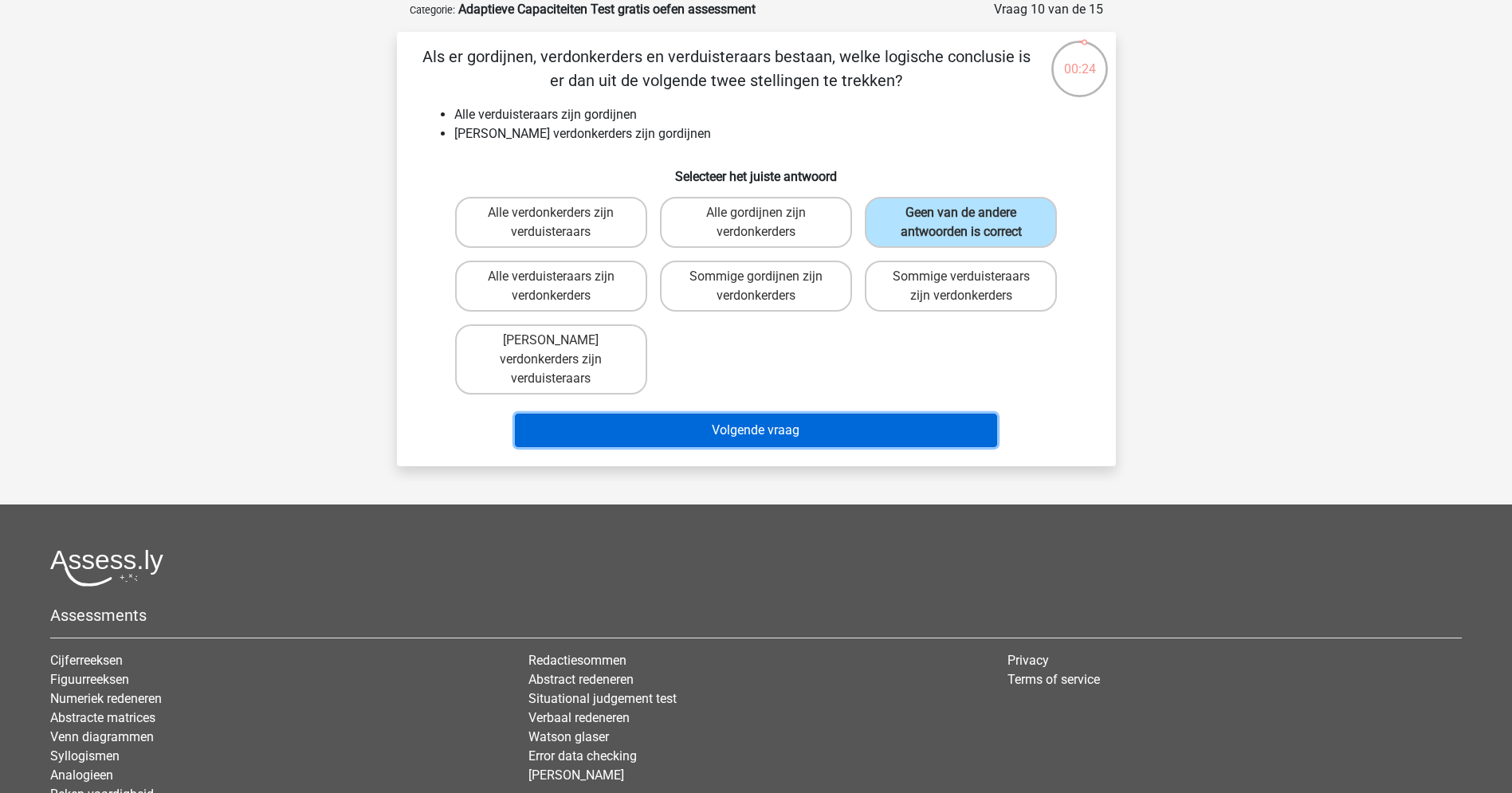
click at [812, 413] on button "Volgende vraag" at bounding box center [756, 430] width 482 height 33
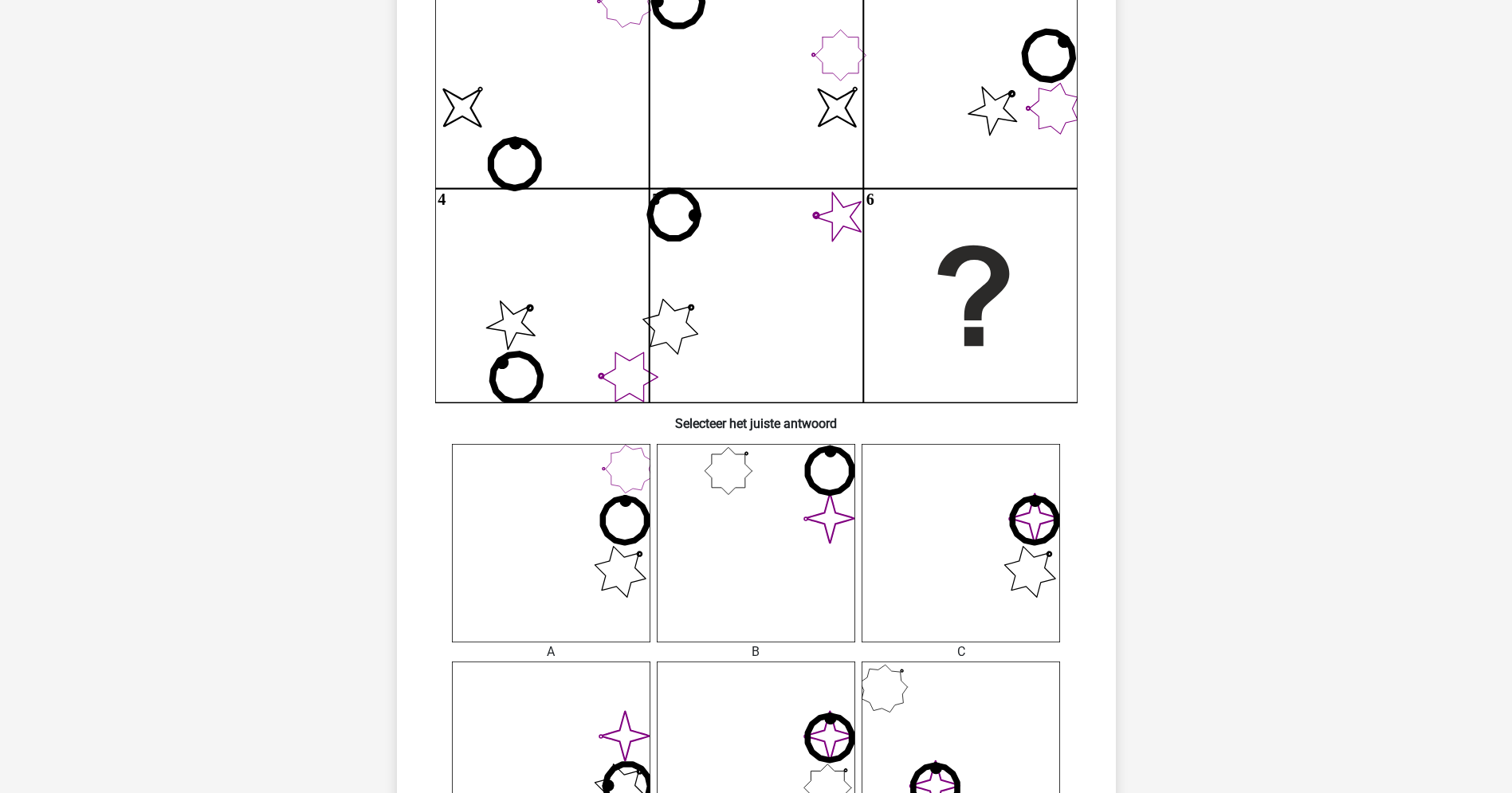
scroll to position [163, 0]
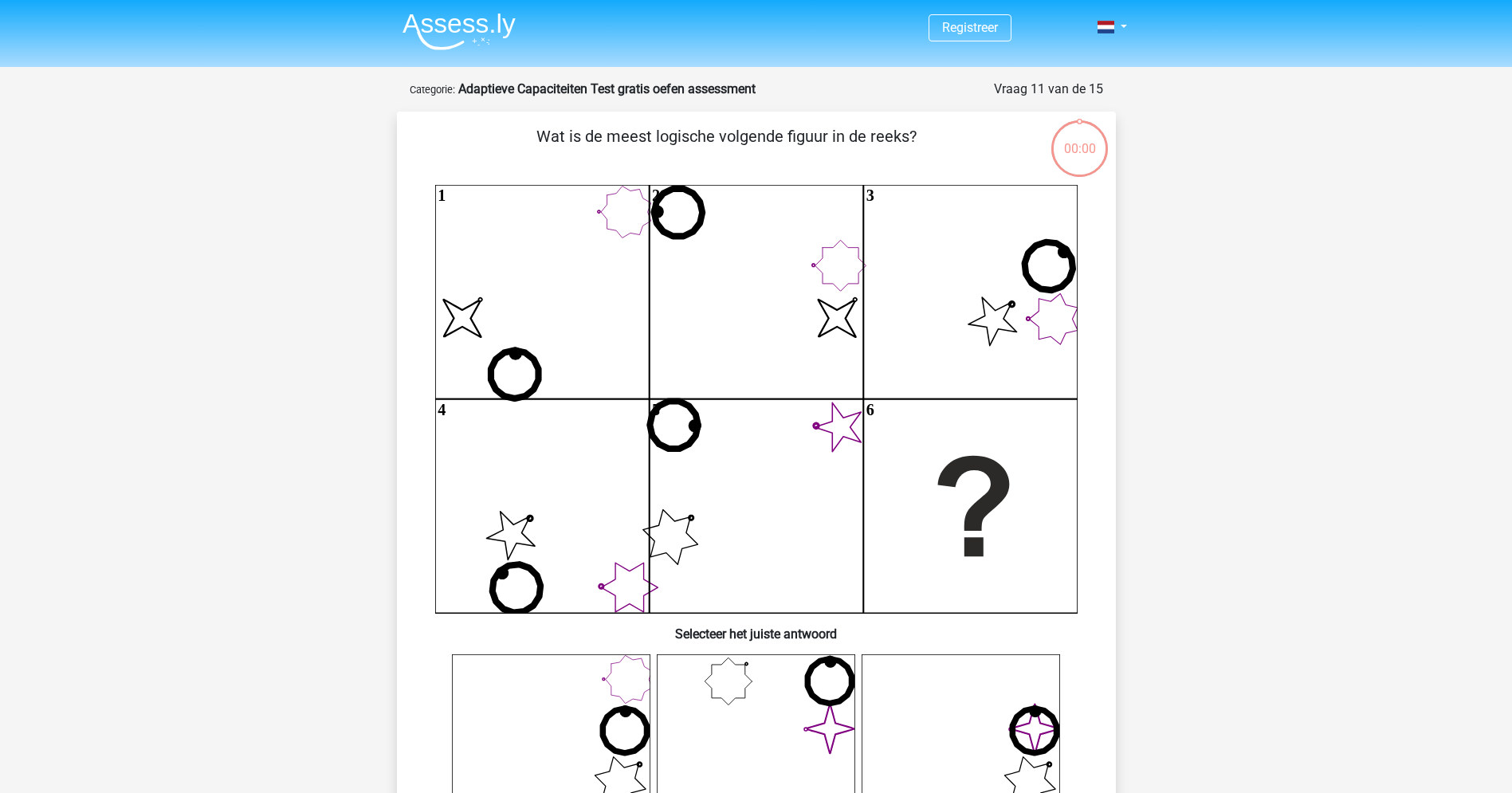
scroll to position [163, 0]
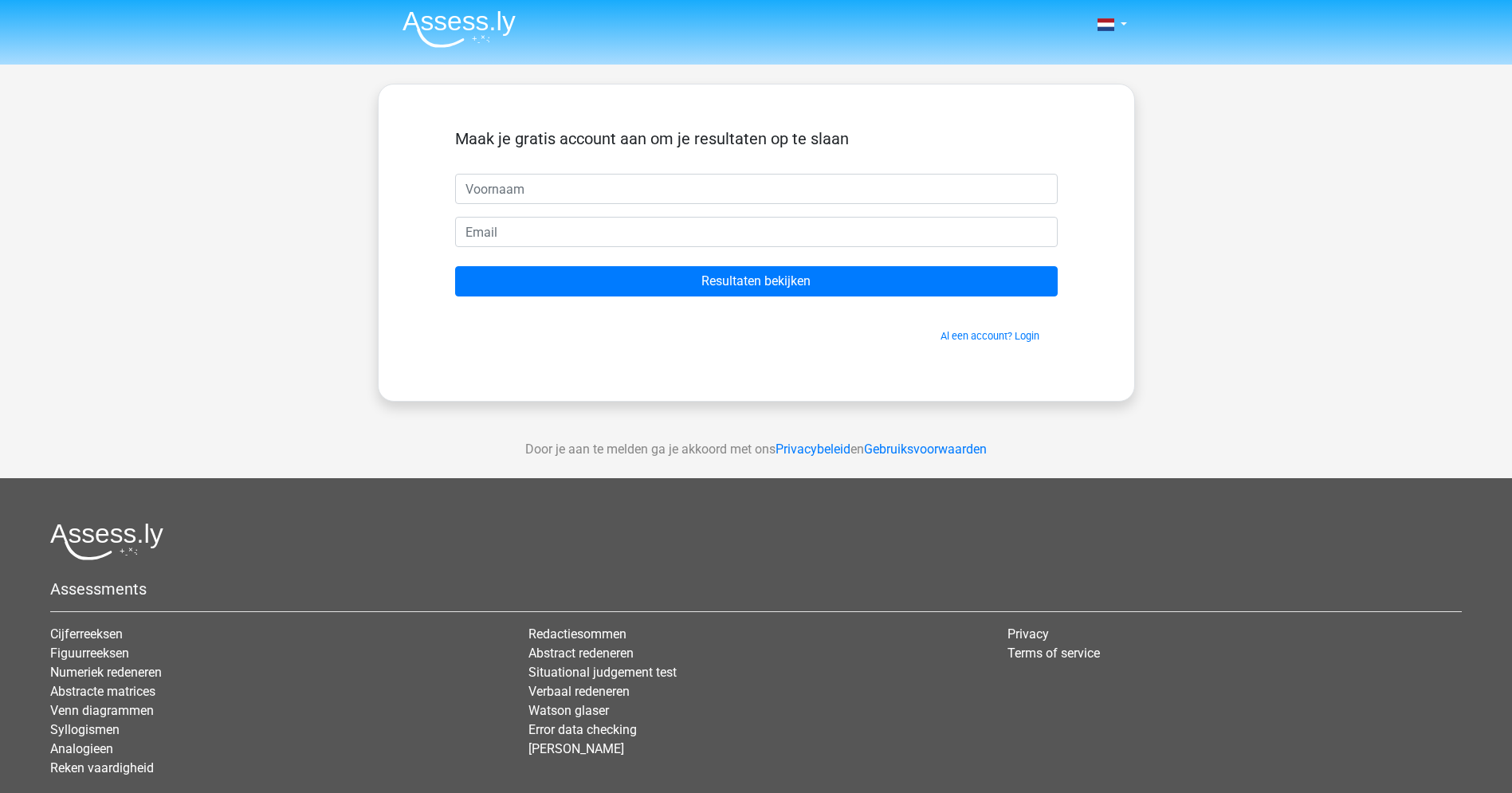
scroll to position [3, 0]
